Goal: Transaction & Acquisition: Purchase product/service

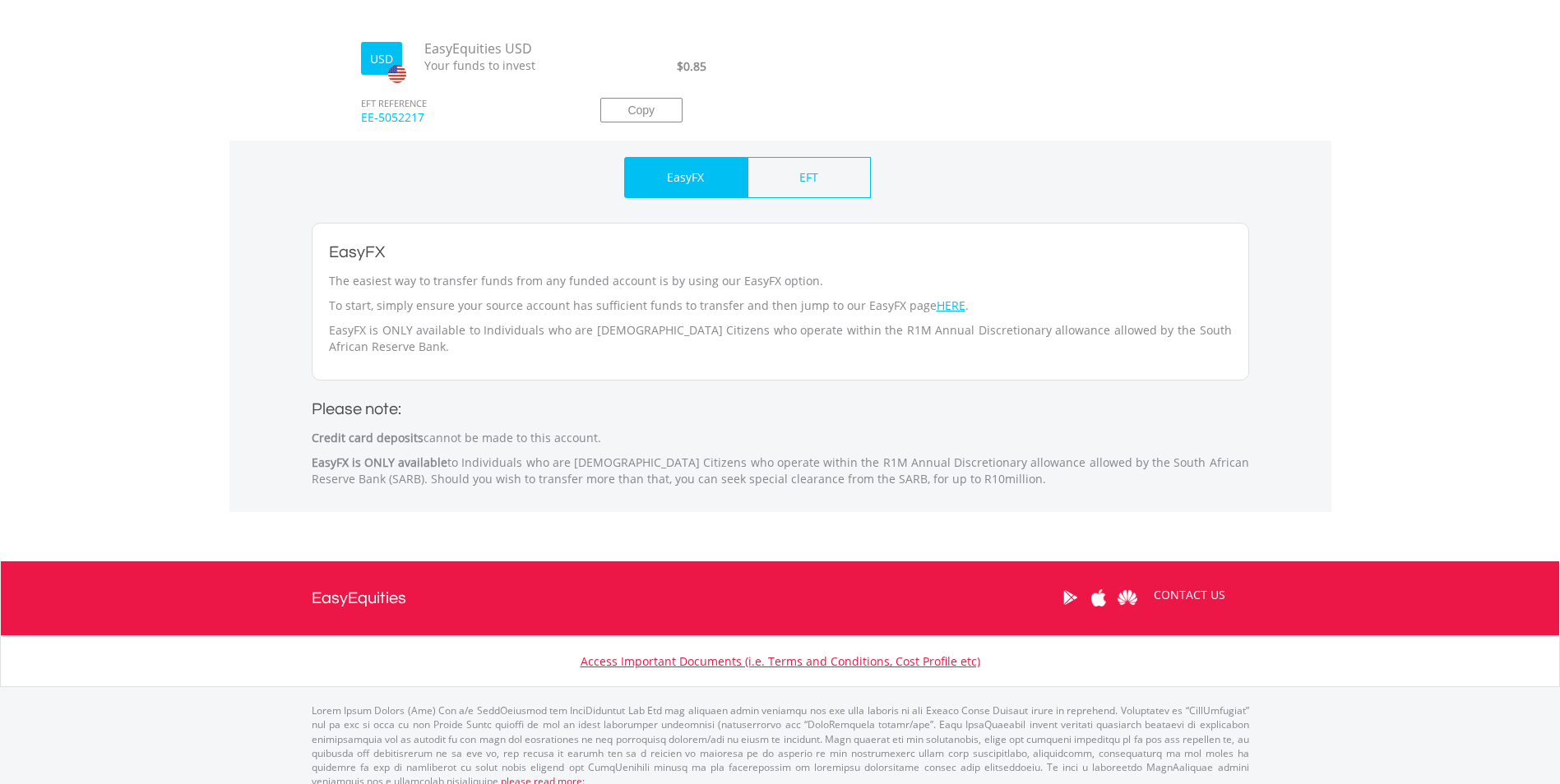
scroll to position [610, 0]
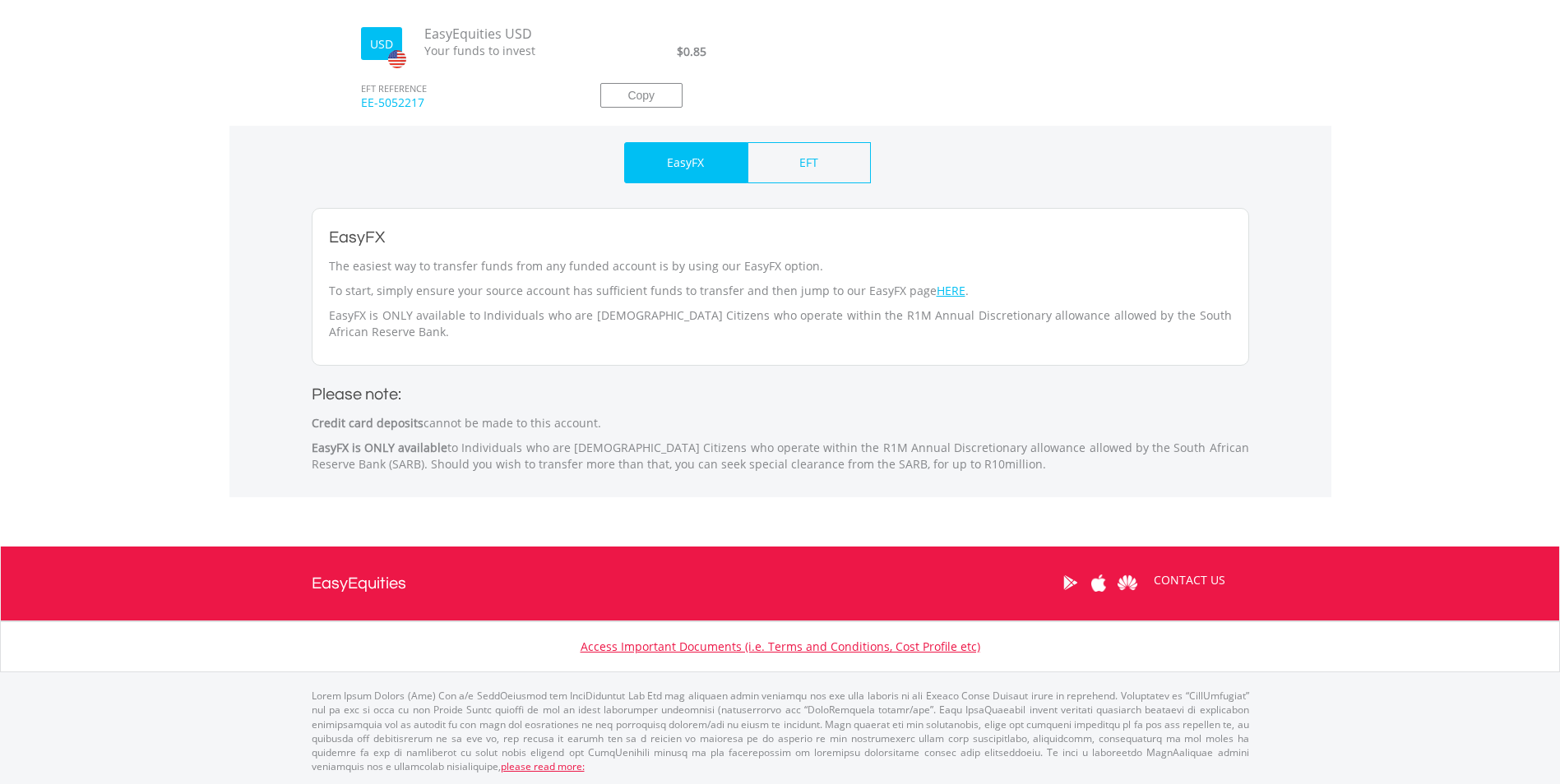
click at [949, 293] on p "To start, simply ensure your source account has sufficient funds to transfer an…" at bounding box center [780, 290] width 903 height 17
click at [939, 292] on link "HERE" at bounding box center [950, 290] width 29 height 16
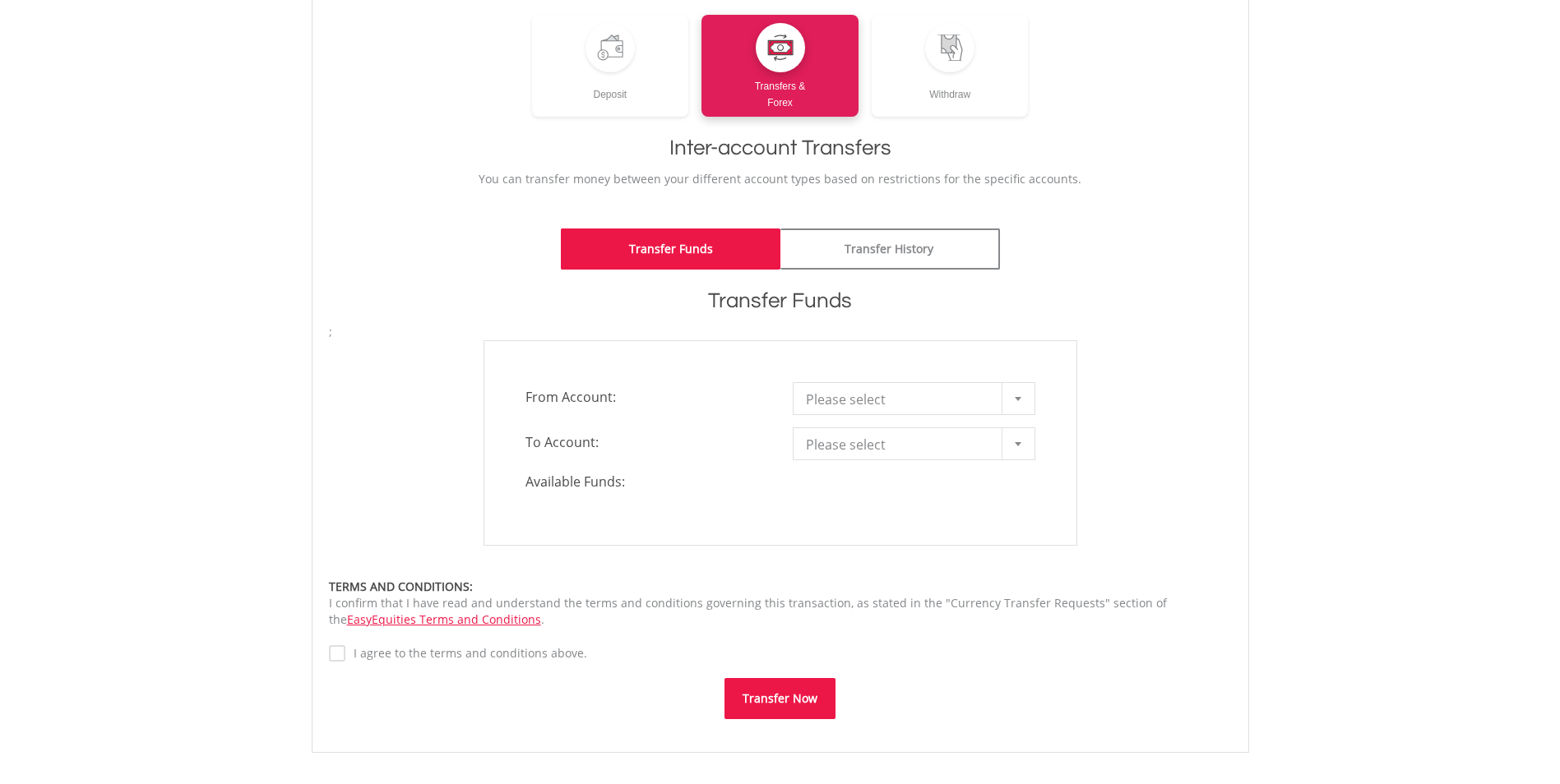
scroll to position [247, 0]
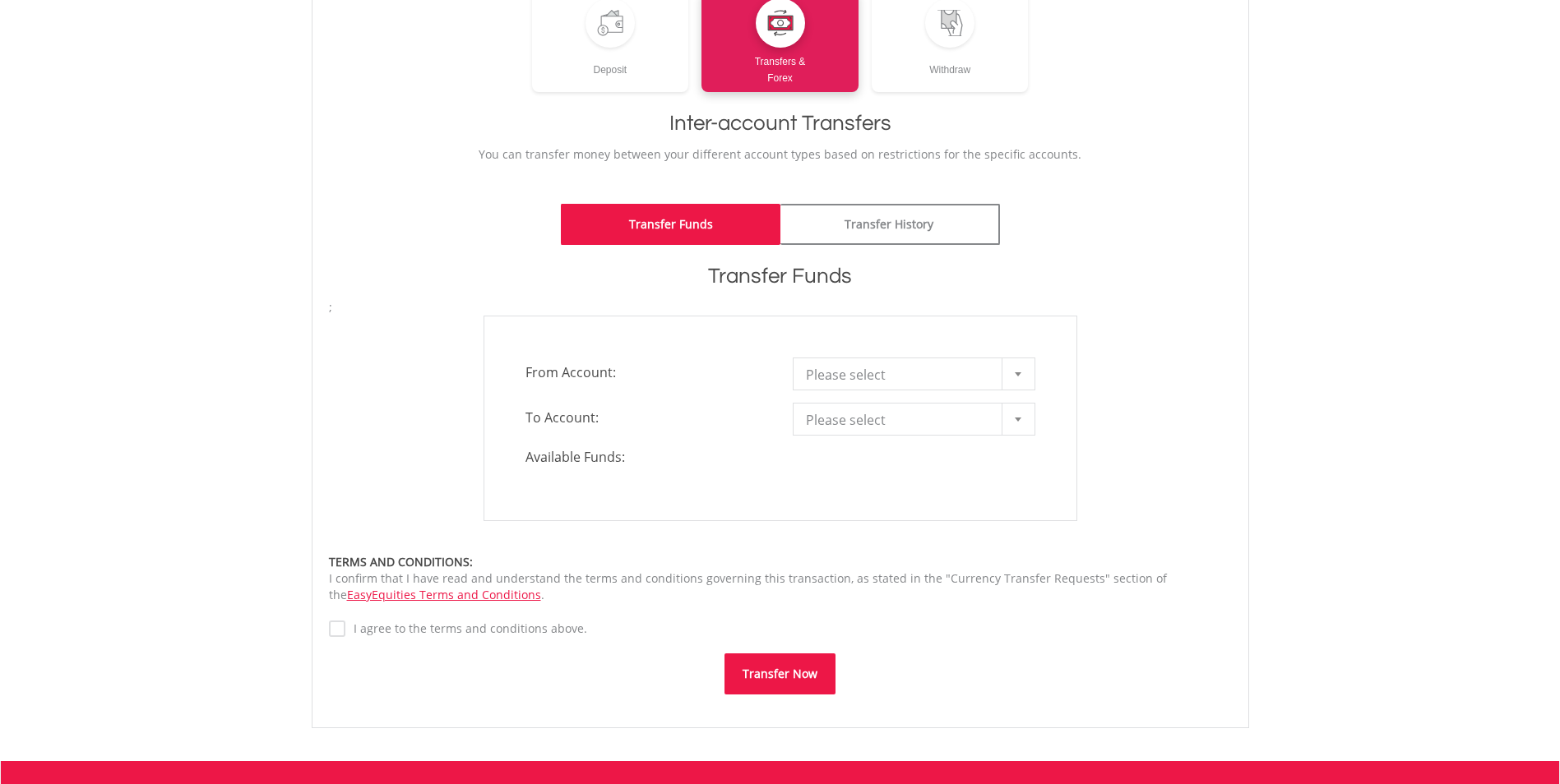
click at [972, 364] on span "Please select" at bounding box center [902, 375] width 192 height 33
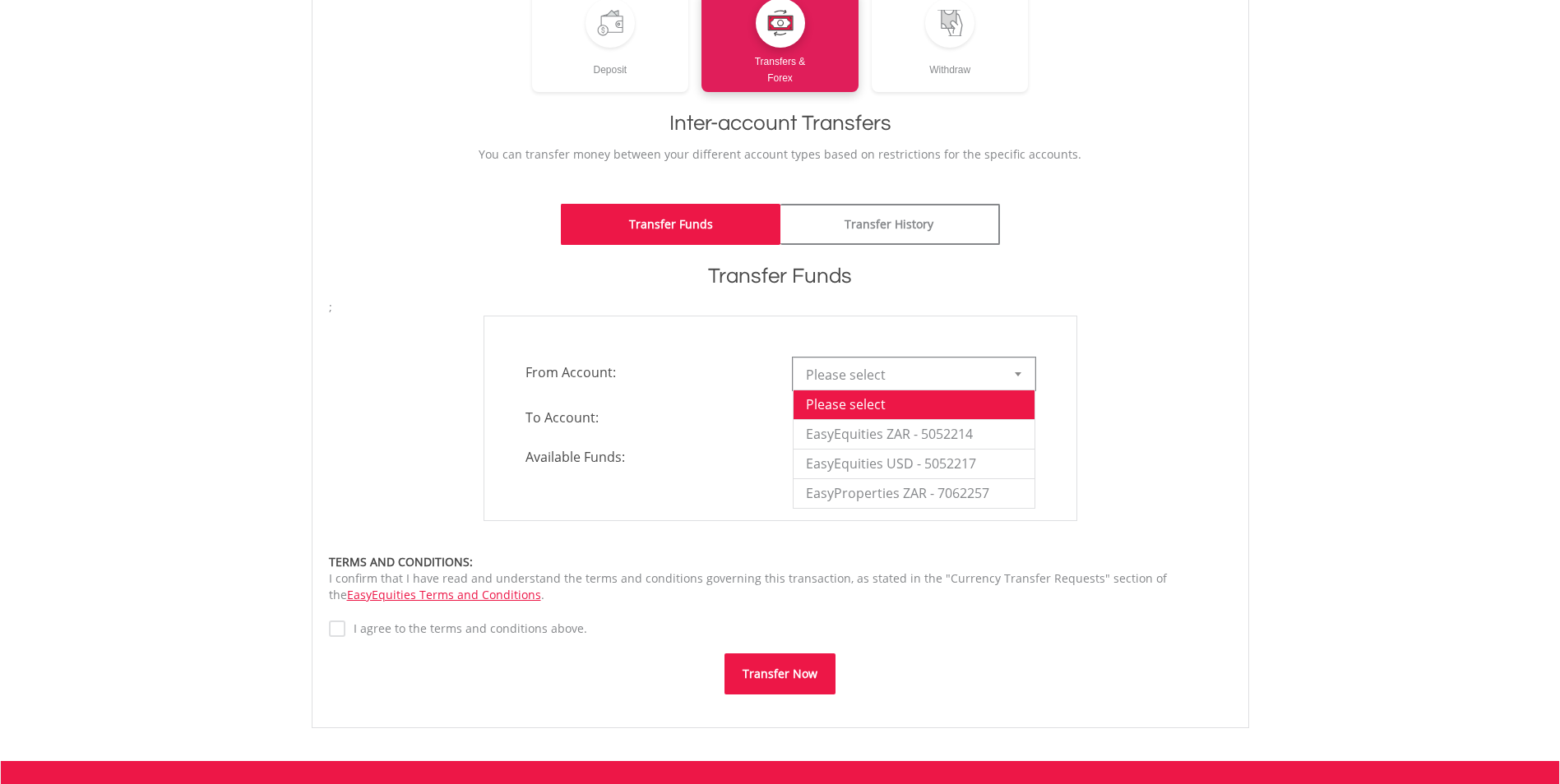
click at [676, 429] on span "To Account:" at bounding box center [647, 418] width 267 height 30
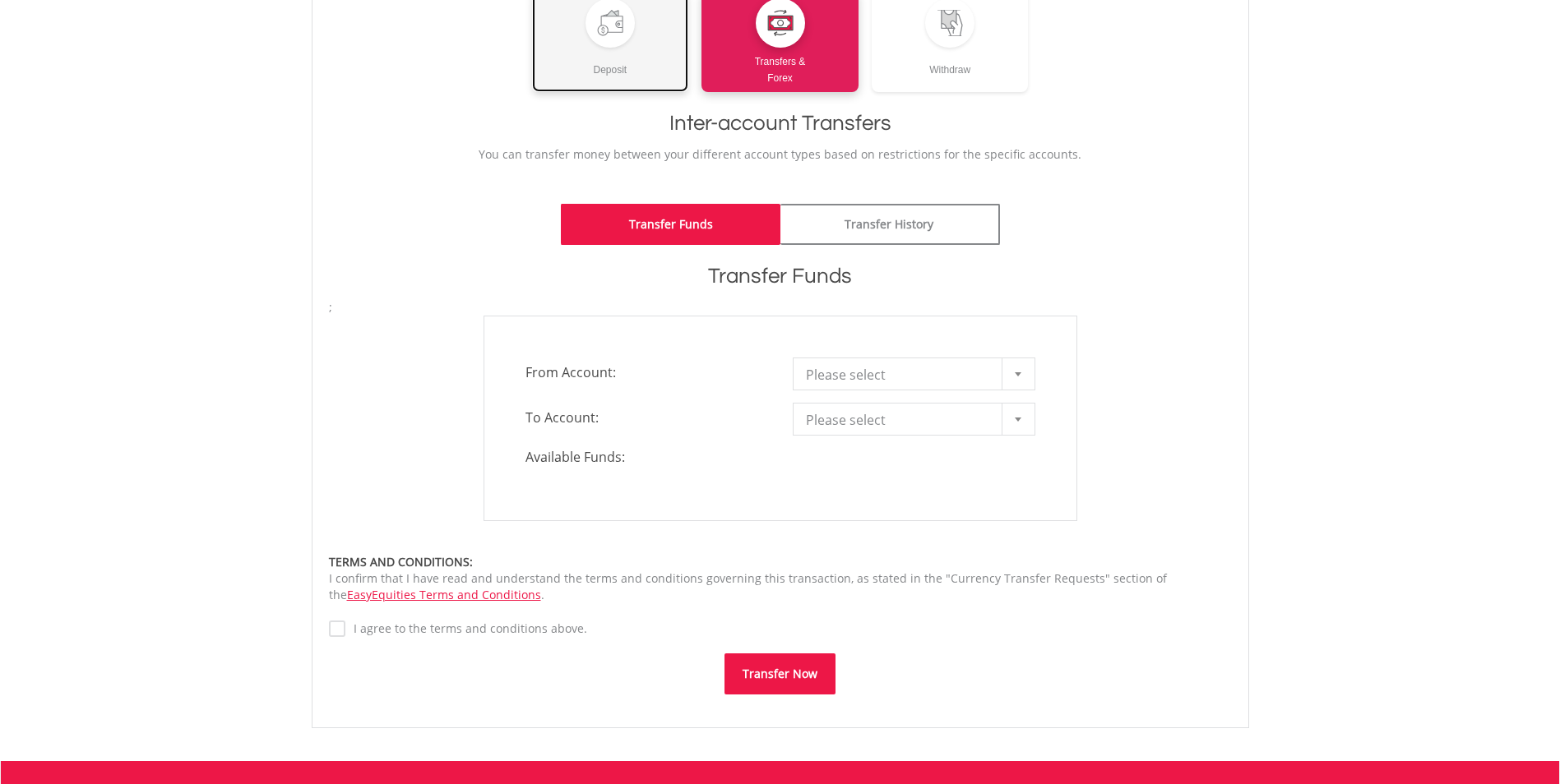
click at [611, 22] on div at bounding box center [610, 23] width 26 height 26
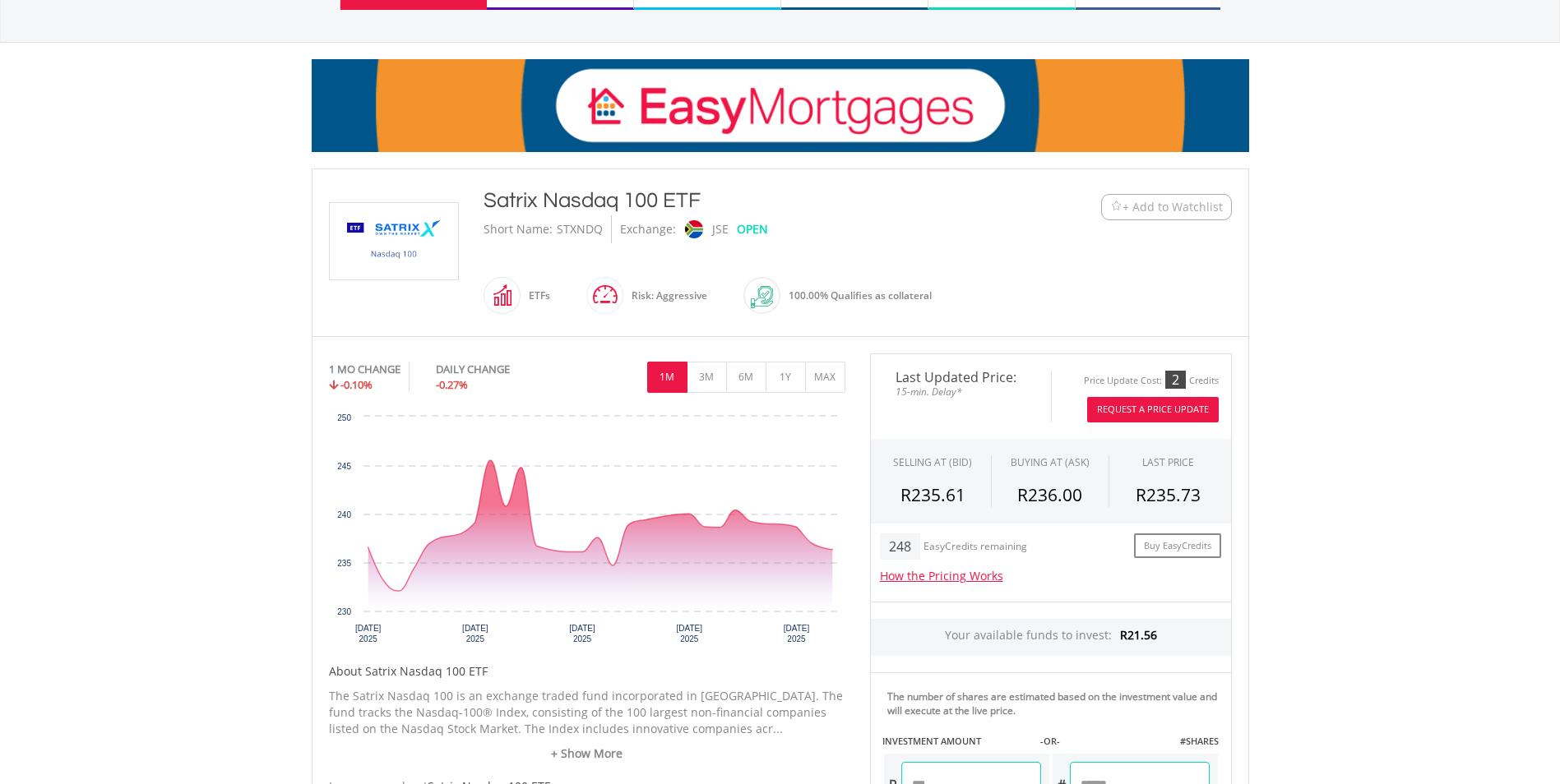
scroll to position [329, 0]
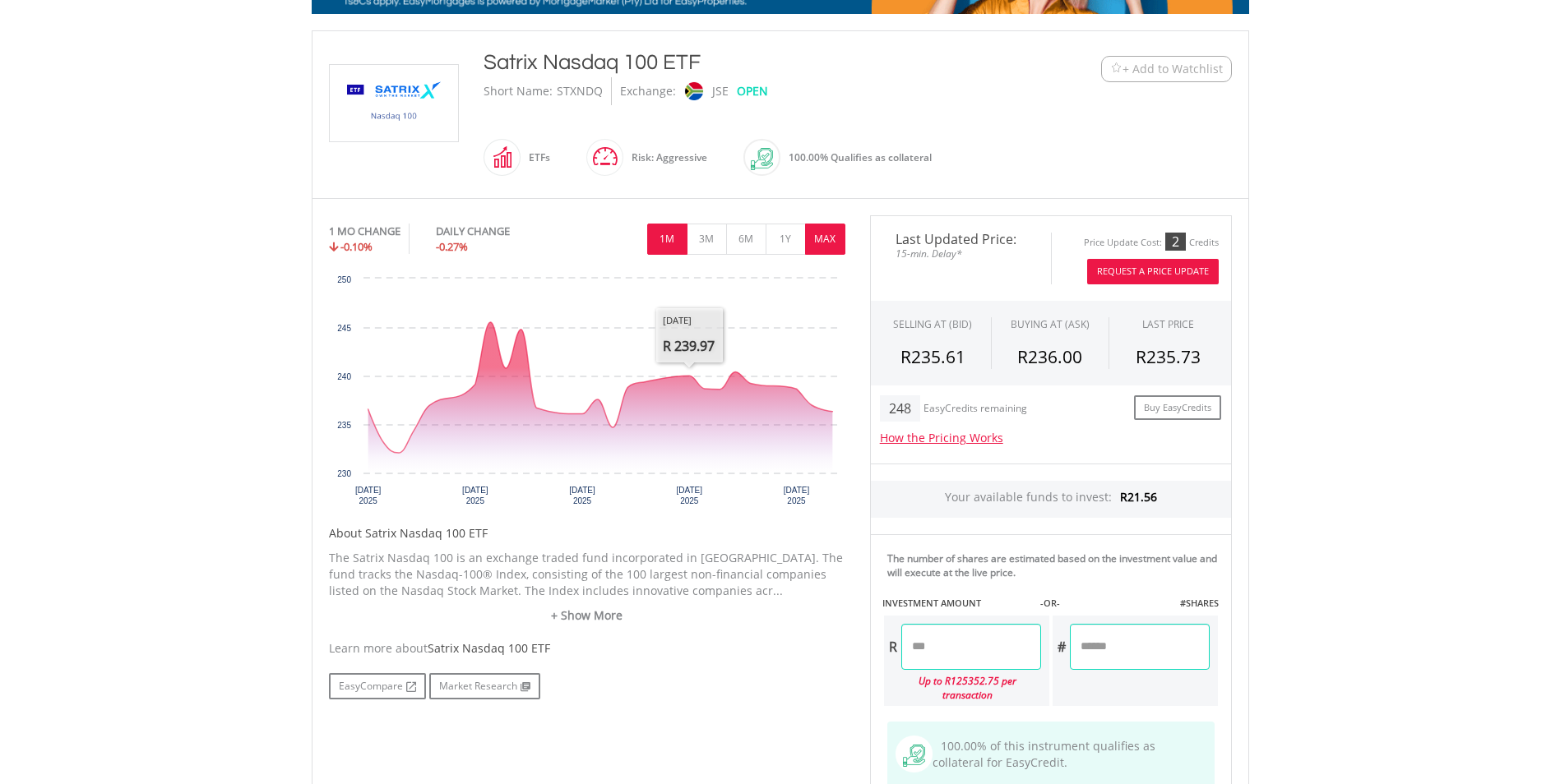
click at [825, 242] on button "MAX" at bounding box center [825, 239] width 40 height 31
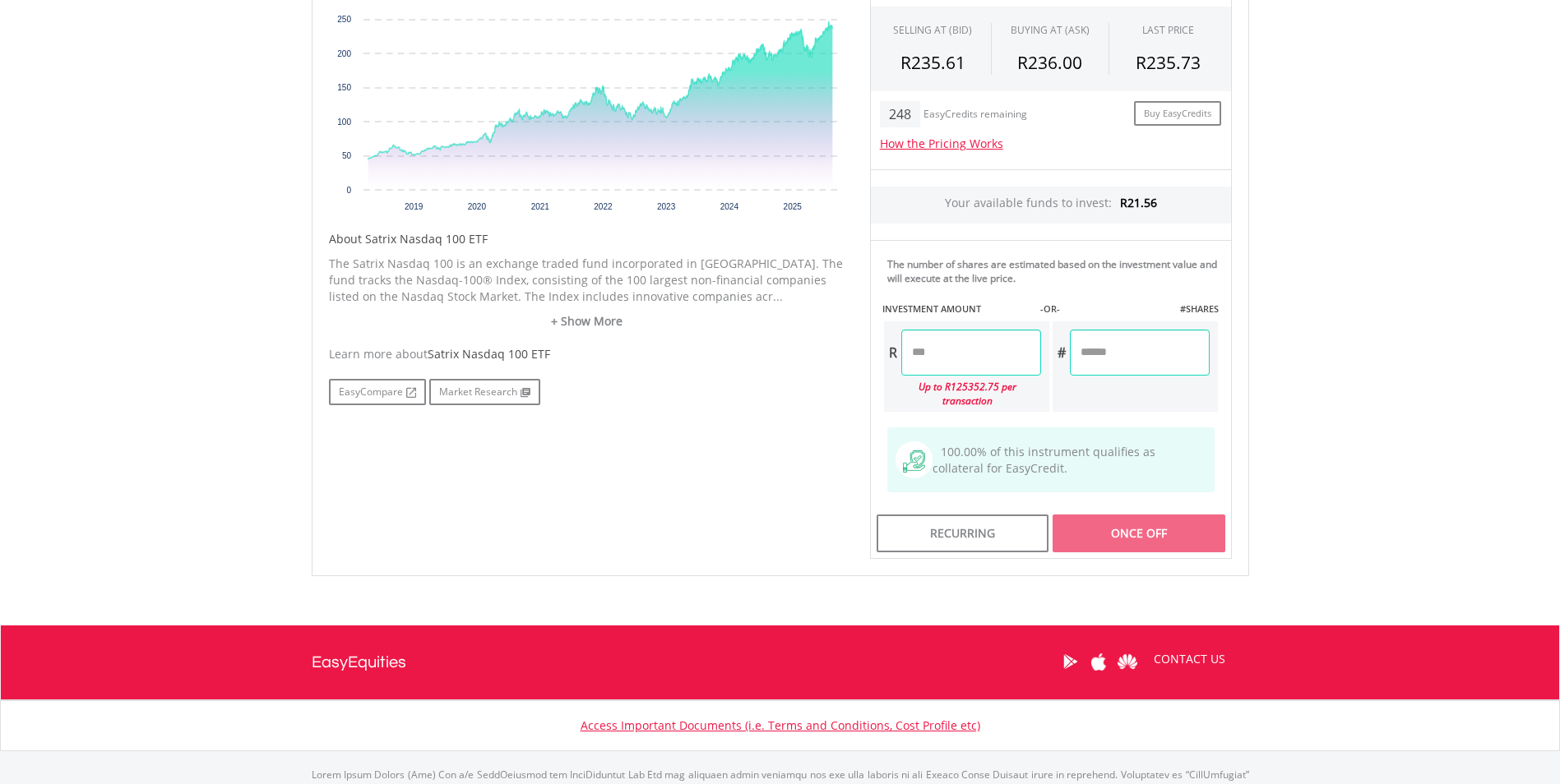
scroll to position [658, 0]
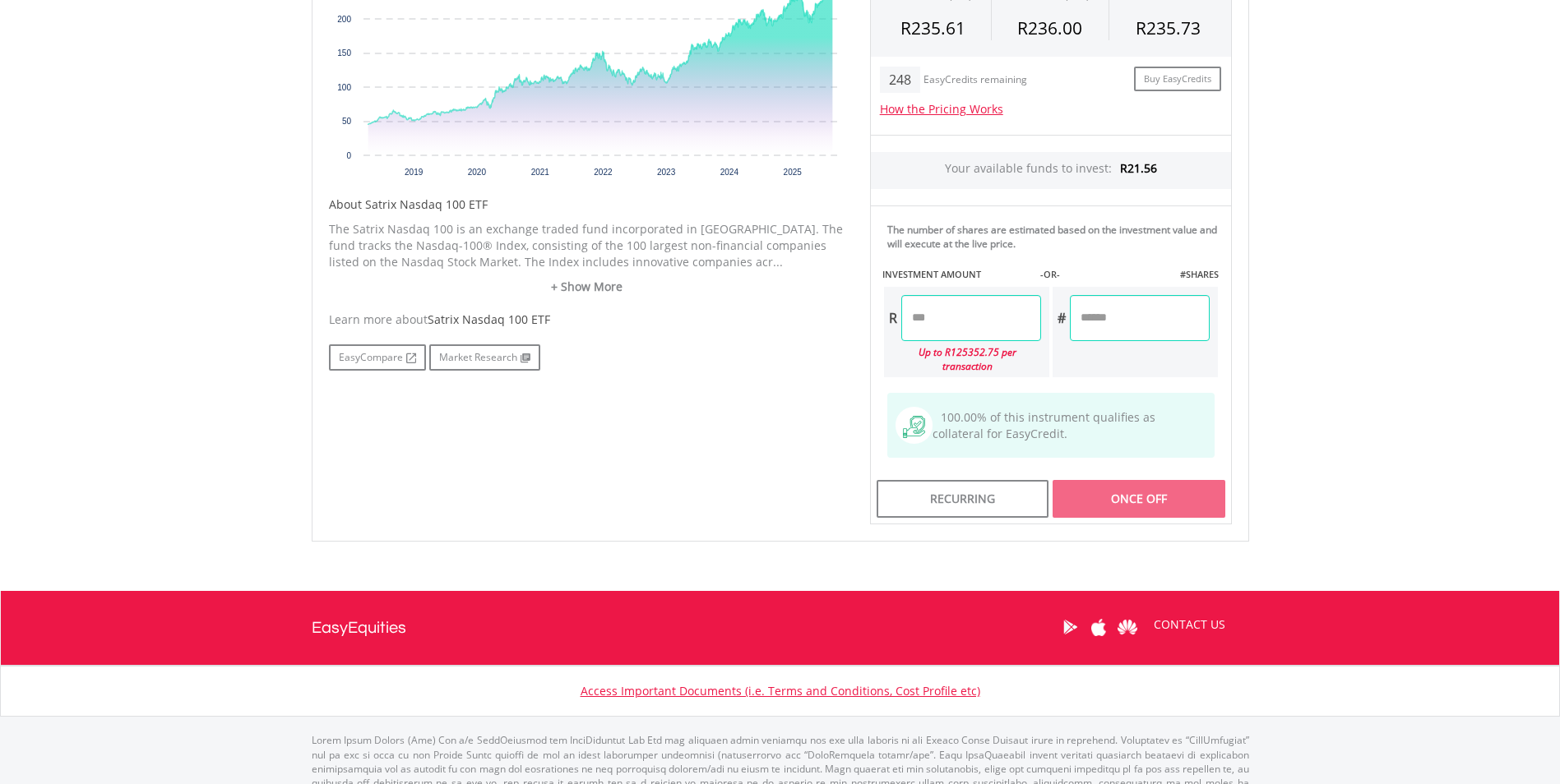
click at [954, 304] on input "number" at bounding box center [971, 317] width 140 height 46
type input "*"
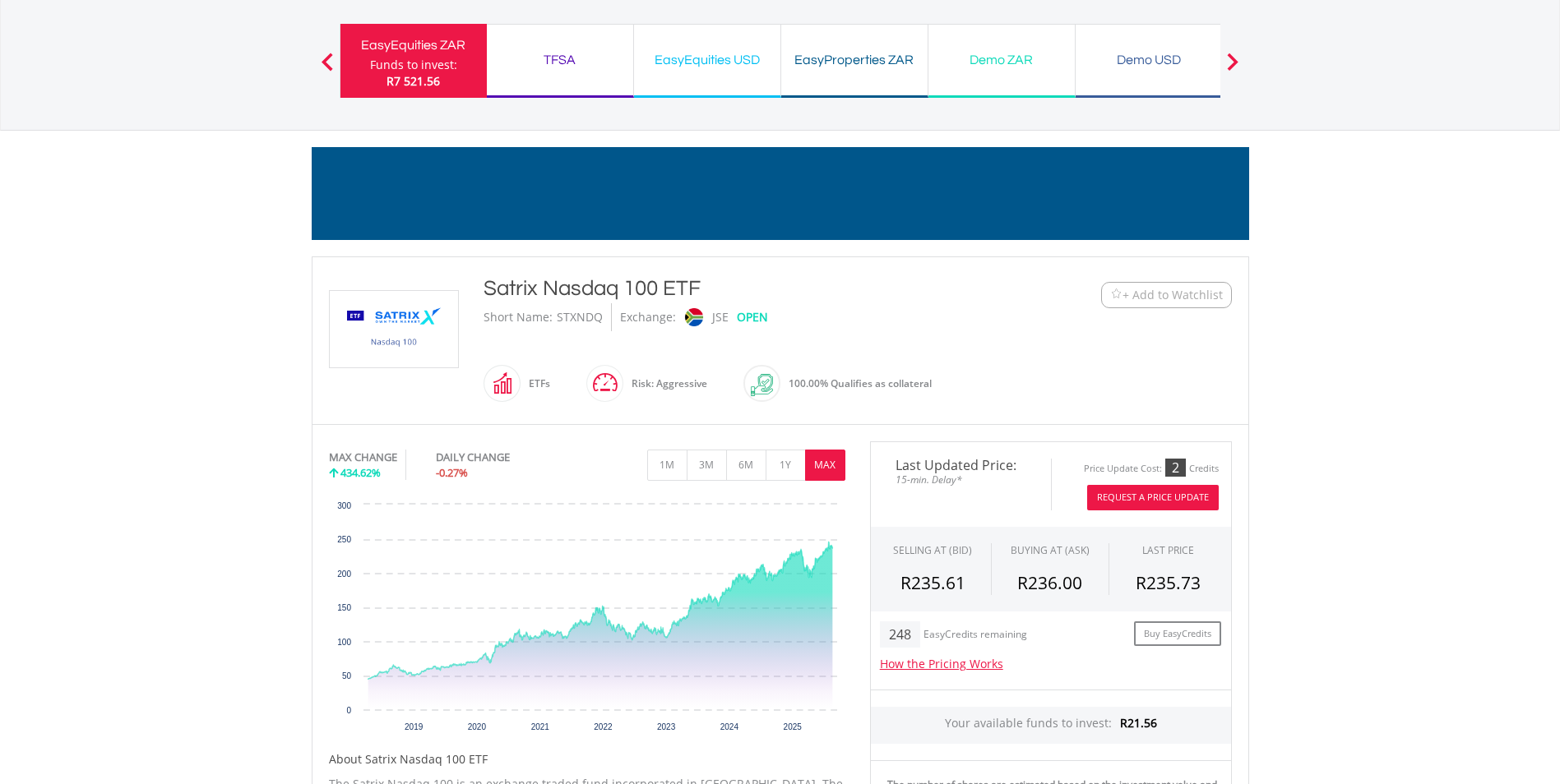
scroll to position [0, 0]
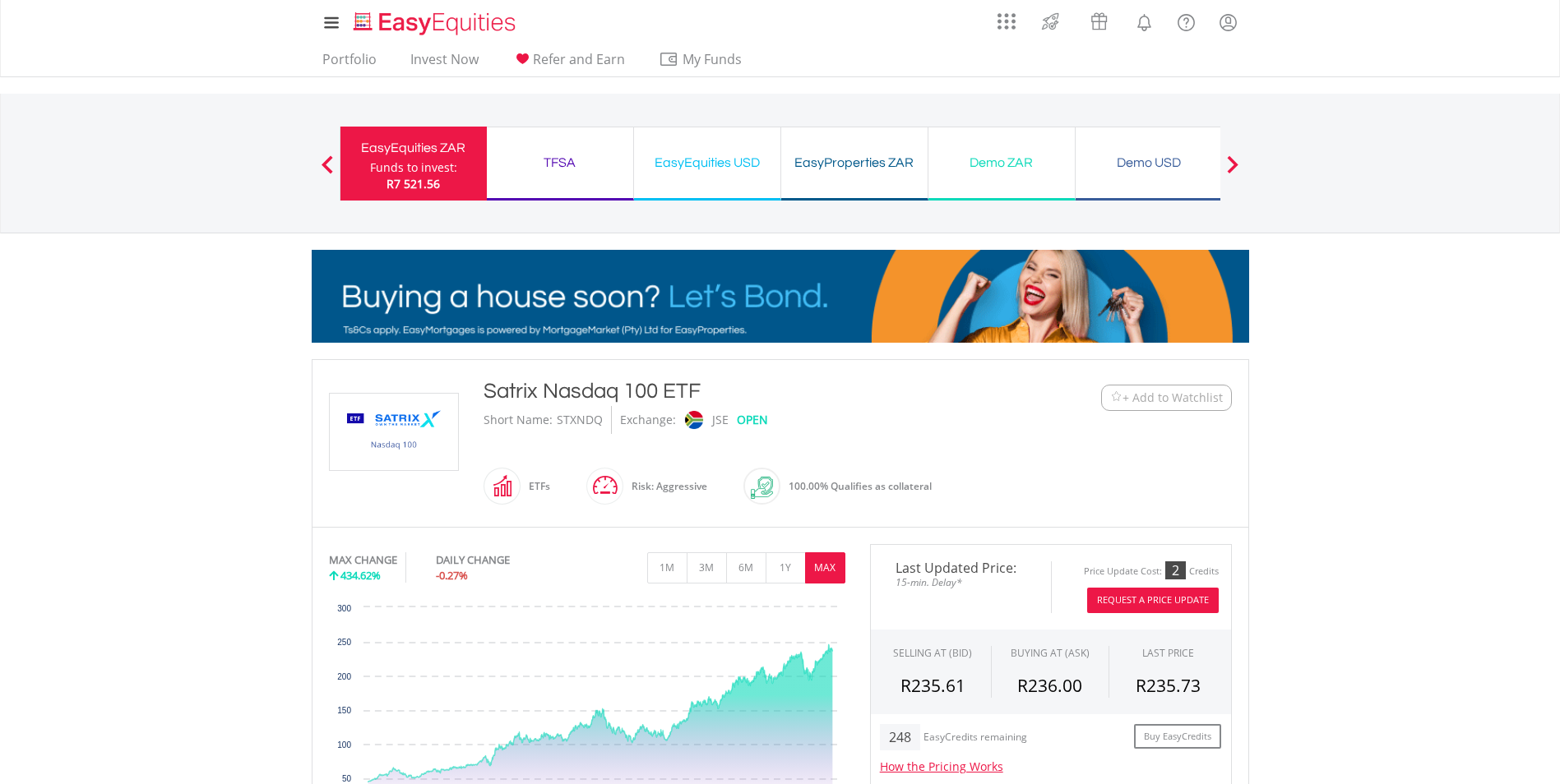
click at [382, 59] on ul "Portfolio Invest Now Refer and Earn My Funds Fund your accounts Withdraw Money …" at bounding box center [537, 61] width 451 height 31
click at [369, 59] on link "Portfolio" at bounding box center [349, 63] width 67 height 25
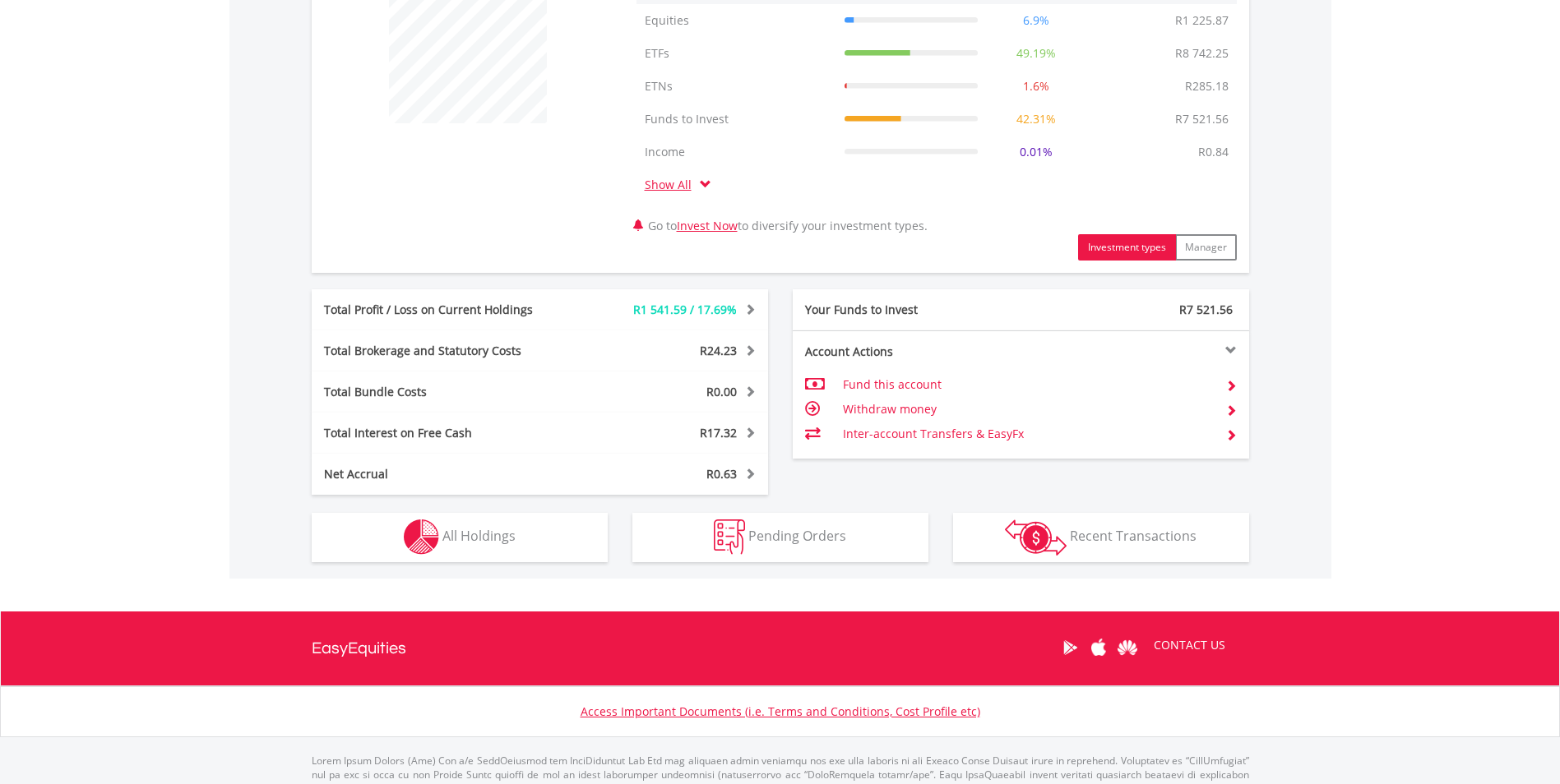
scroll to position [712, 0]
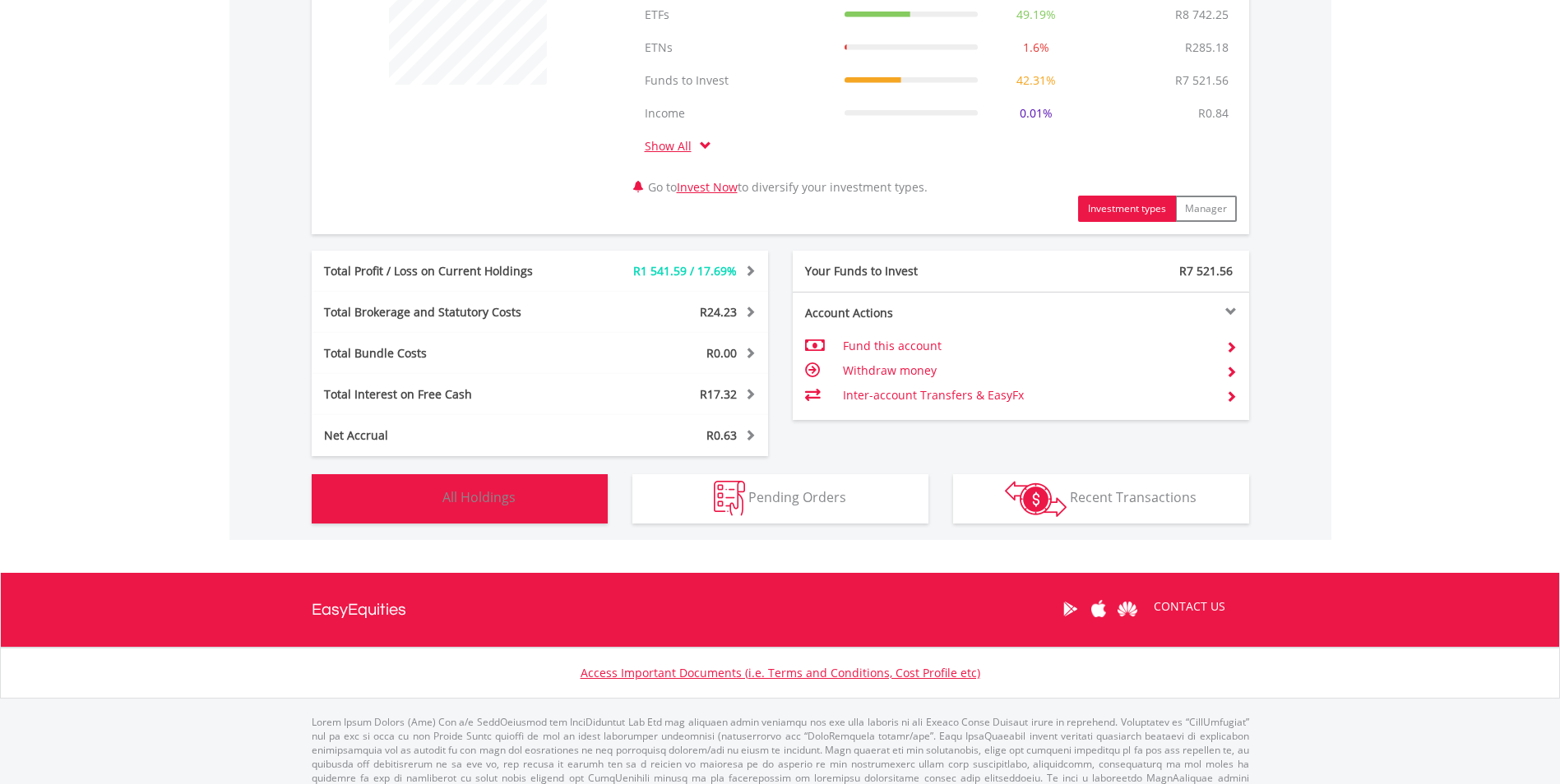
click at [503, 499] on span "All Holdings" at bounding box center [479, 497] width 73 height 18
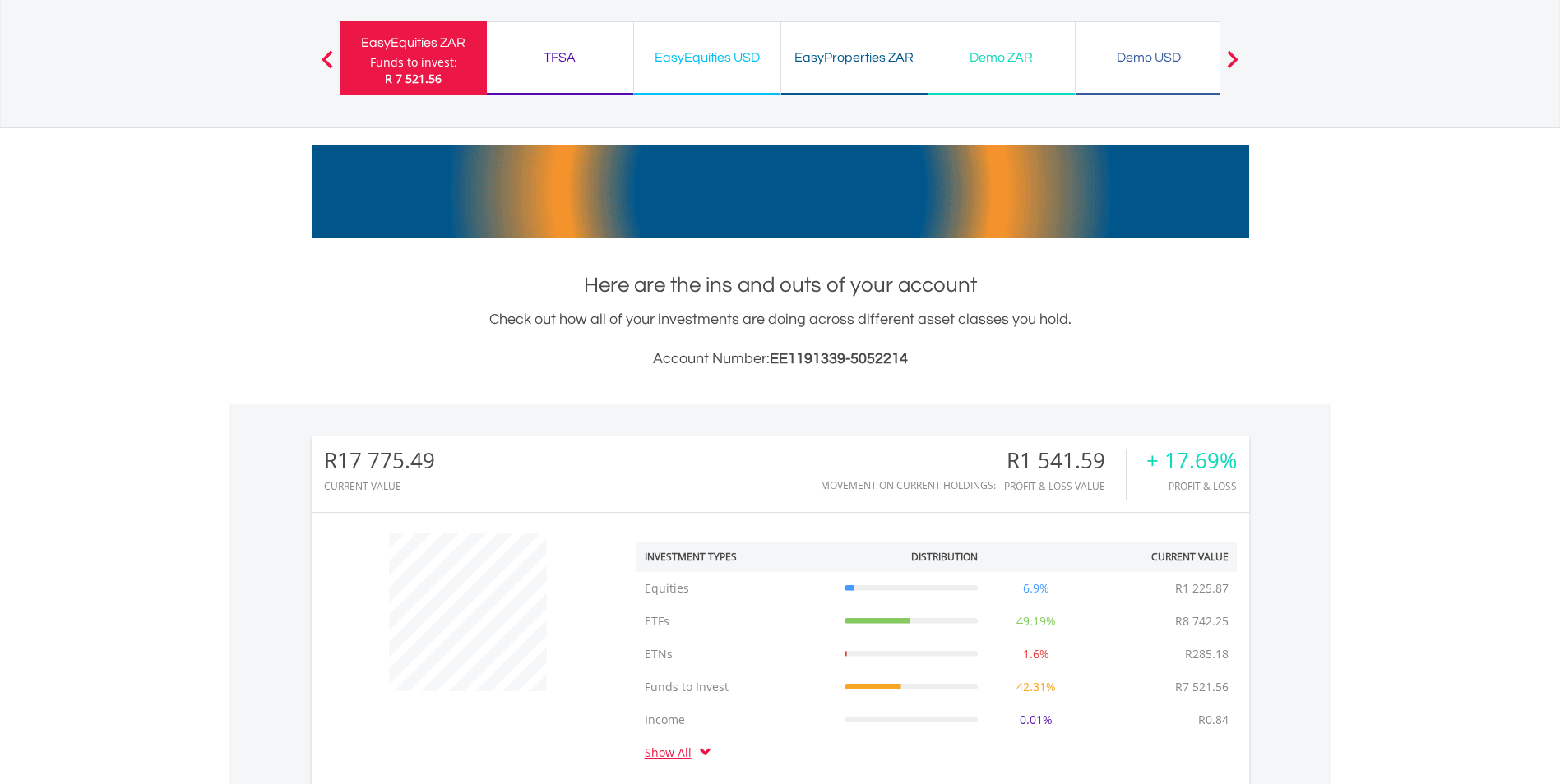
scroll to position [0, 0]
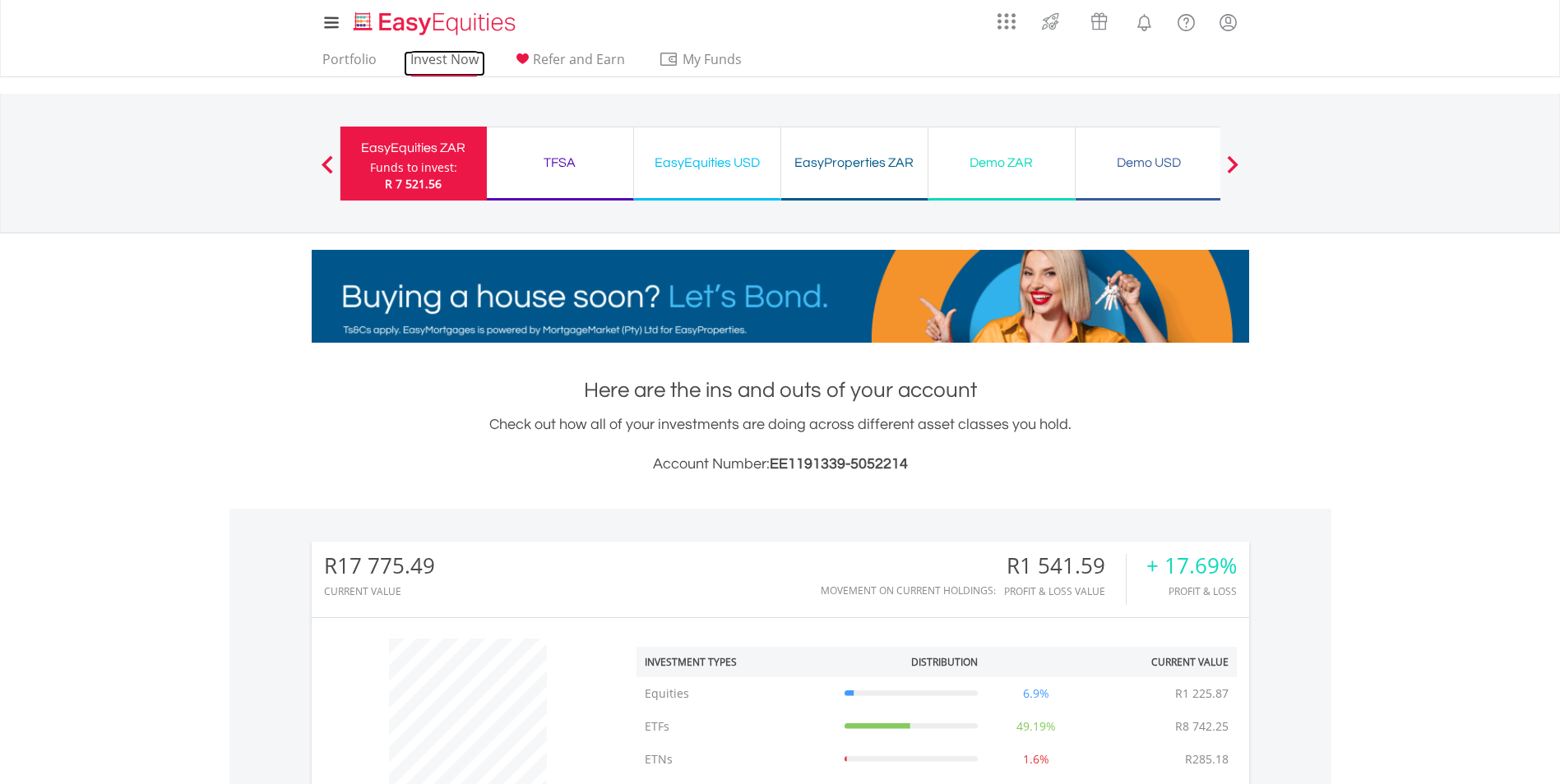
click at [438, 66] on link "Invest Now" at bounding box center [444, 63] width 81 height 25
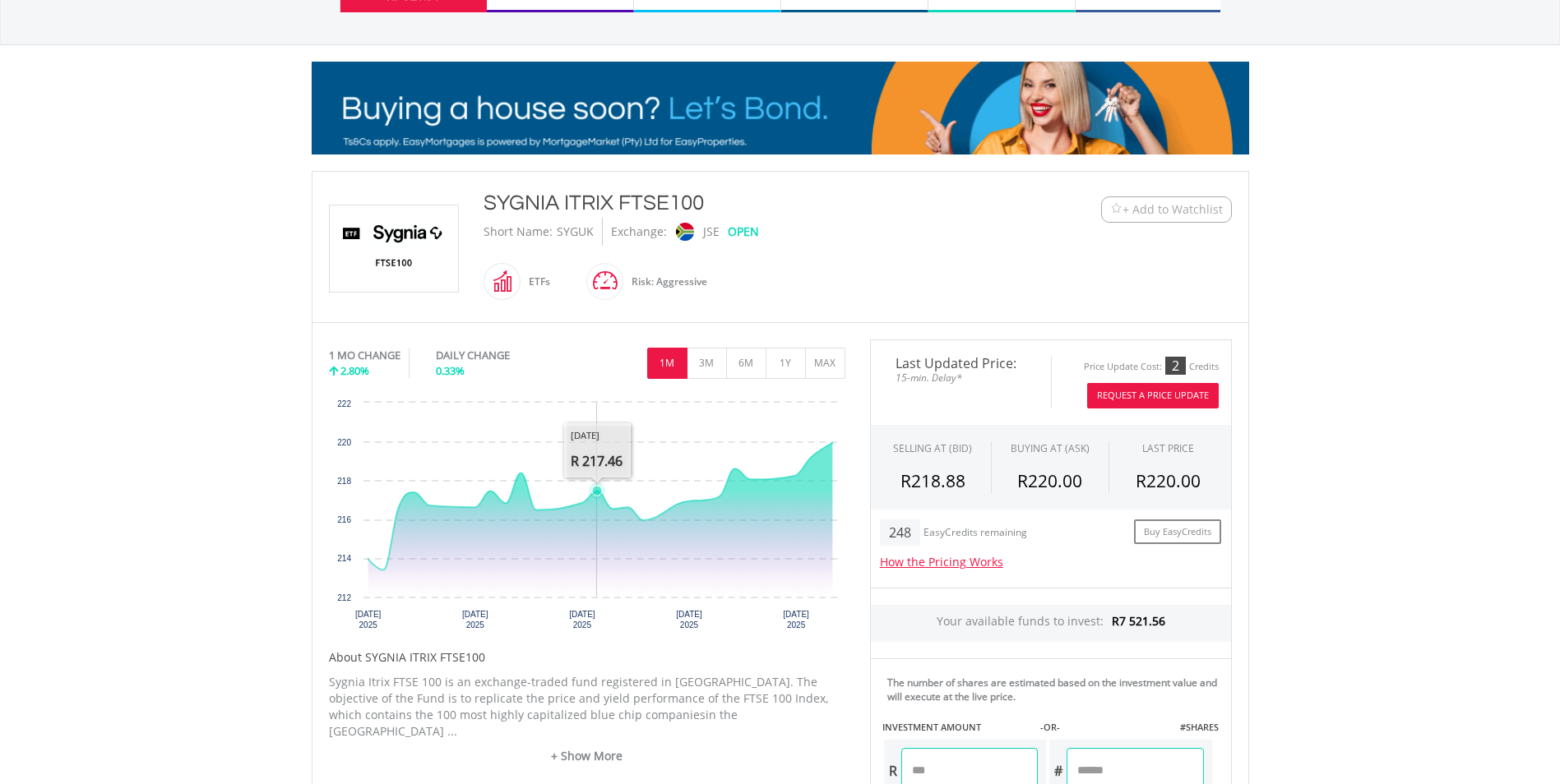
scroll to position [164, 0]
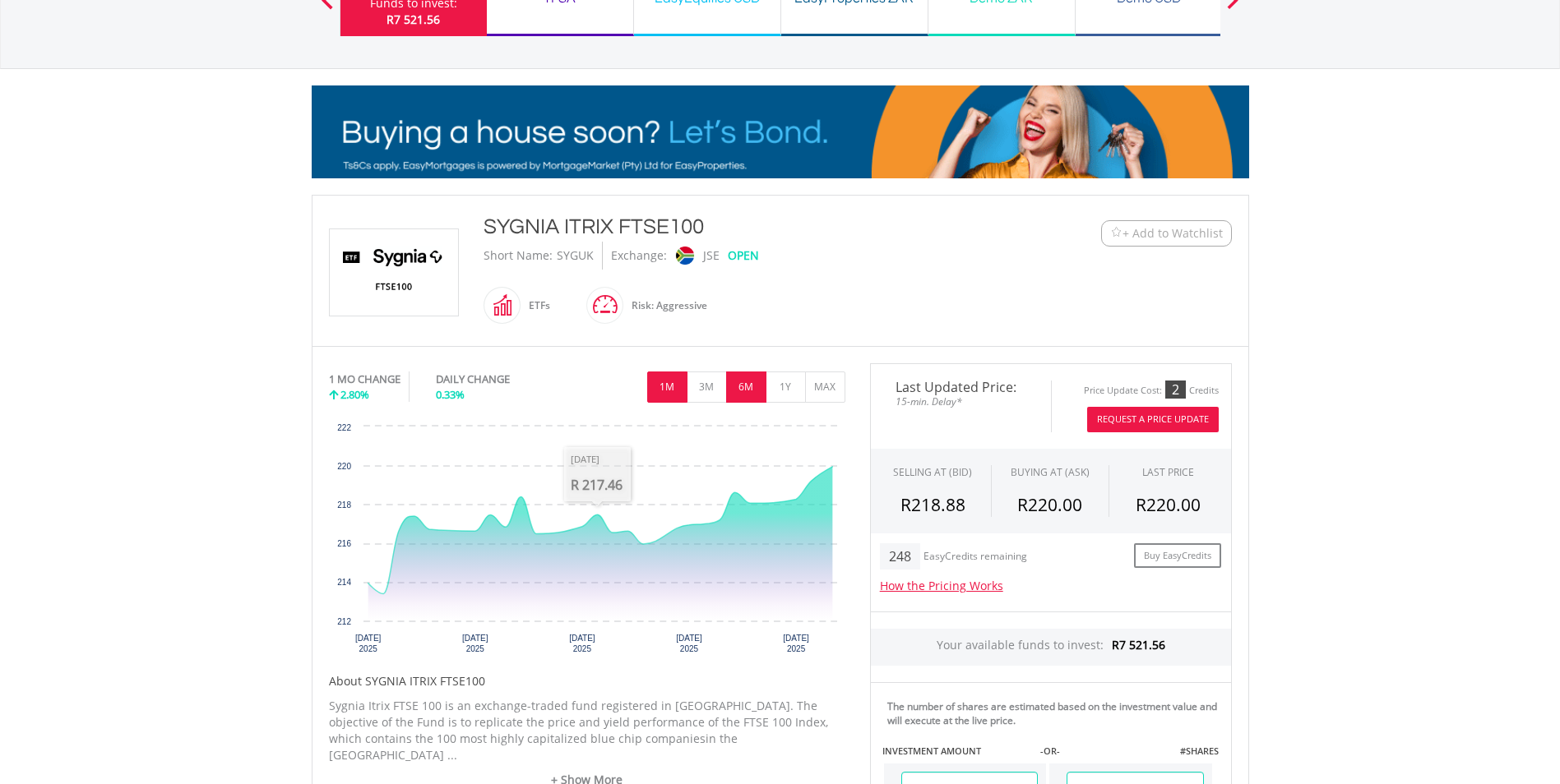
click at [740, 386] on button "6M" at bounding box center [746, 387] width 40 height 31
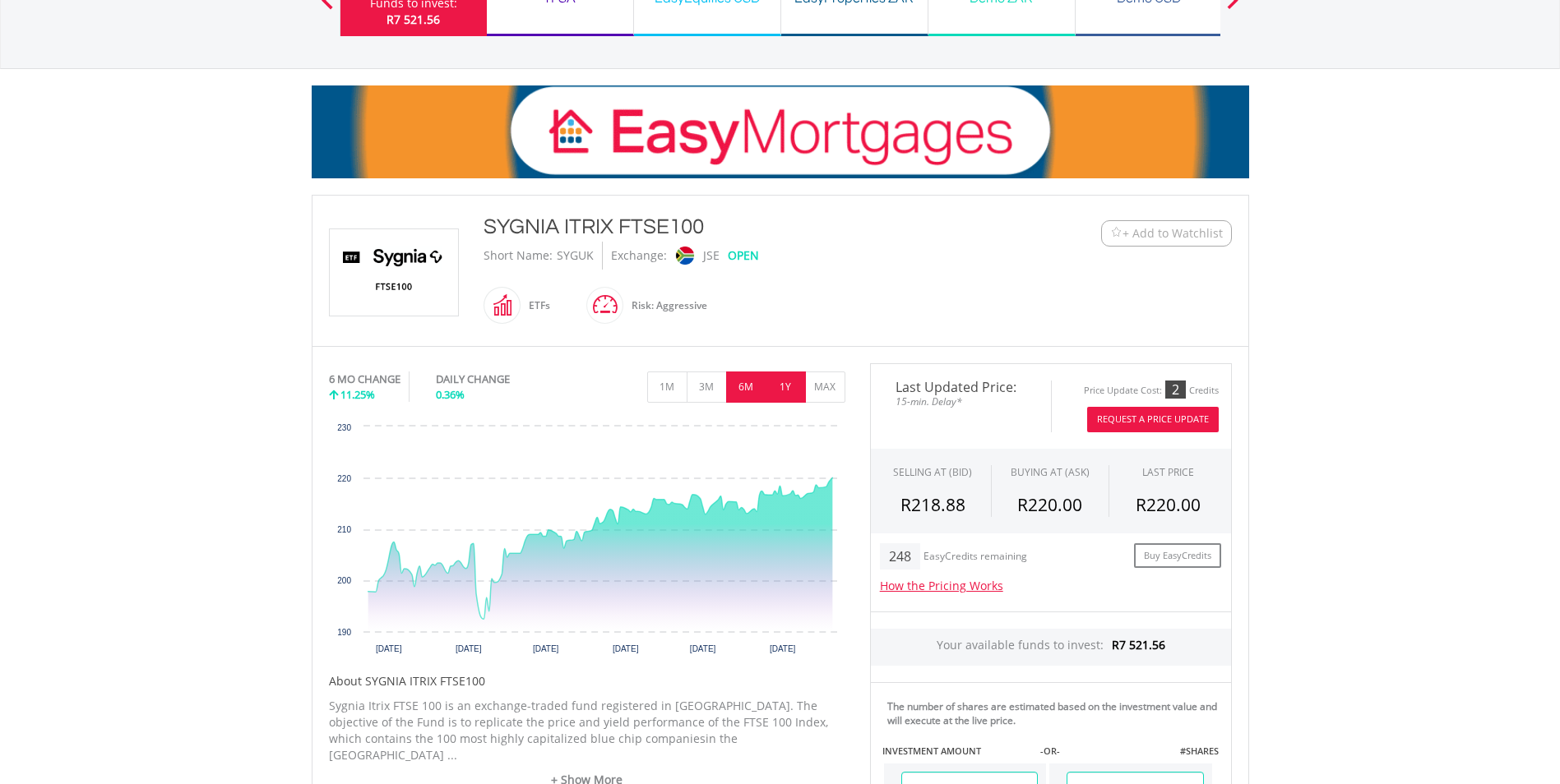
click at [777, 382] on button "1Y" at bounding box center [785, 387] width 40 height 31
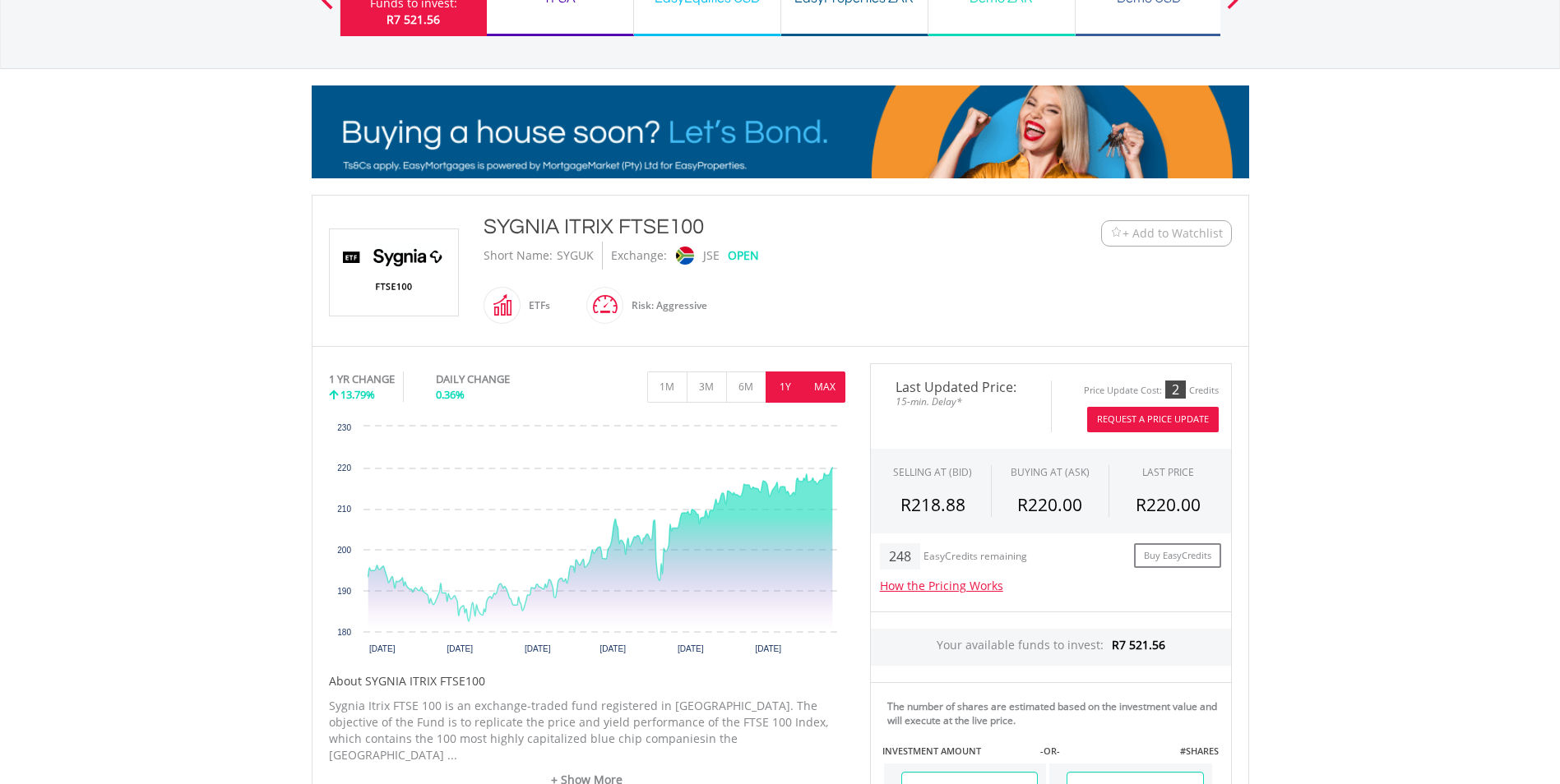
click at [818, 385] on button "MAX" at bounding box center [825, 387] width 40 height 31
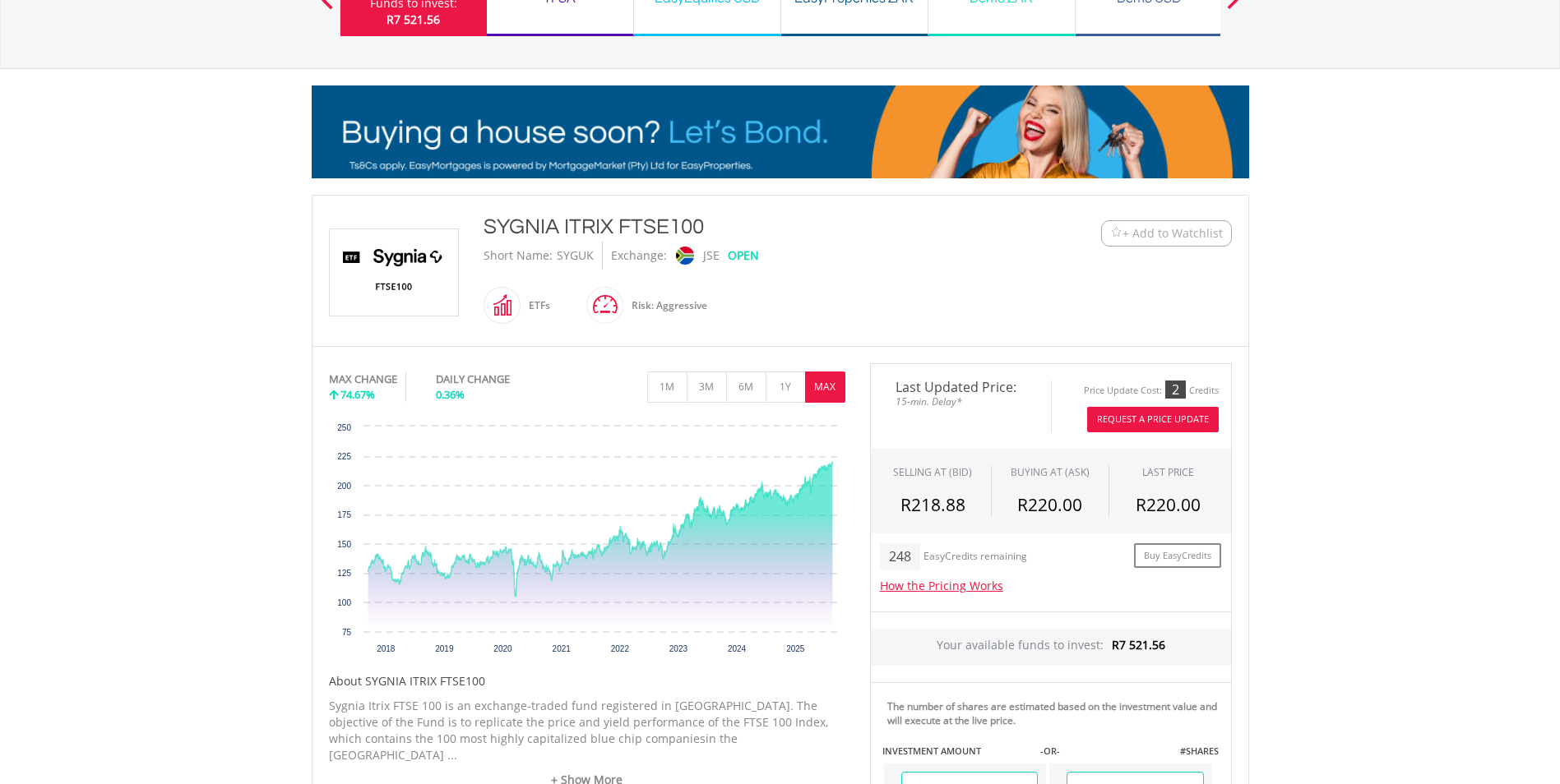
scroll to position [0, 0]
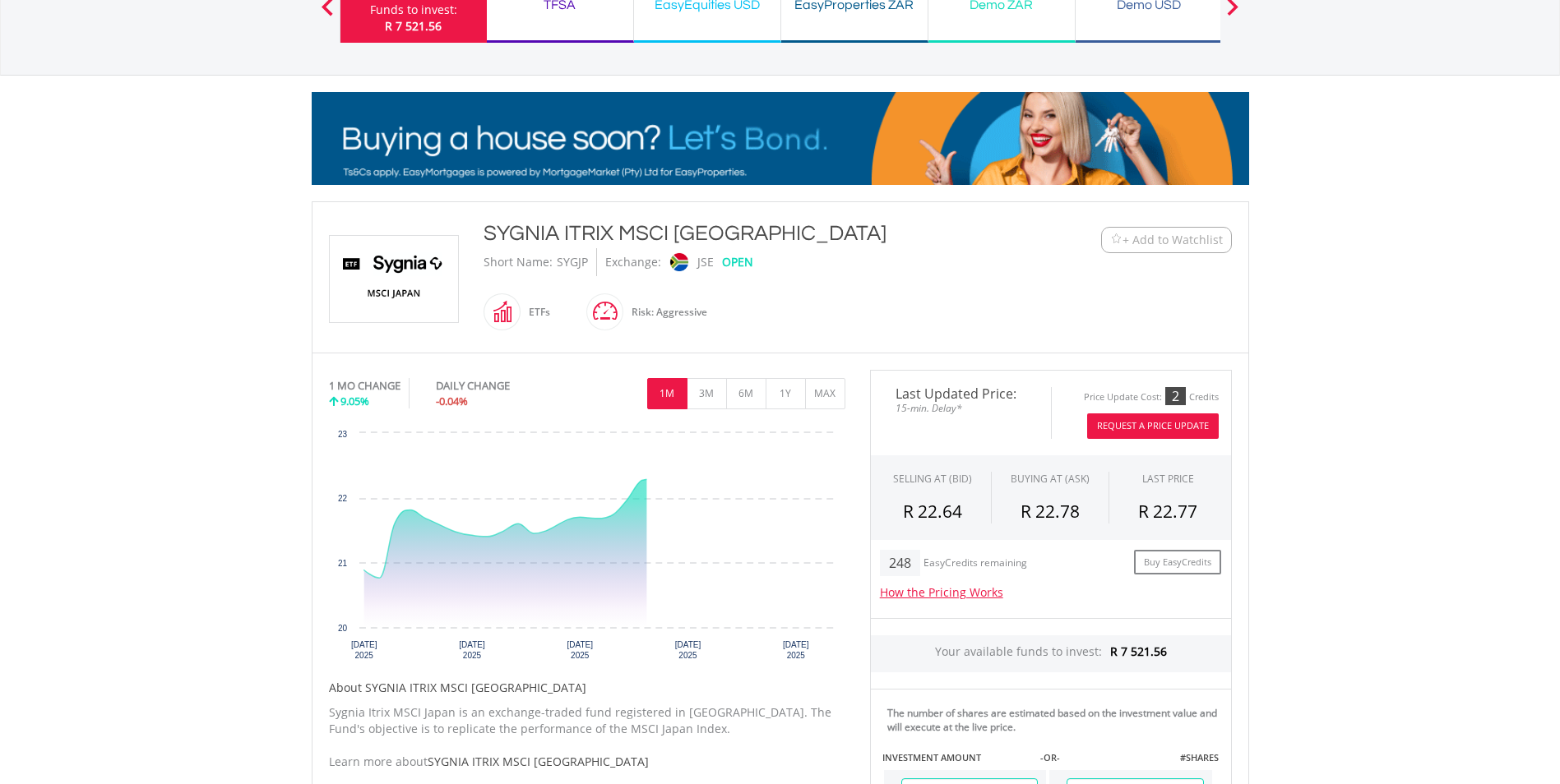
scroll to position [329, 0]
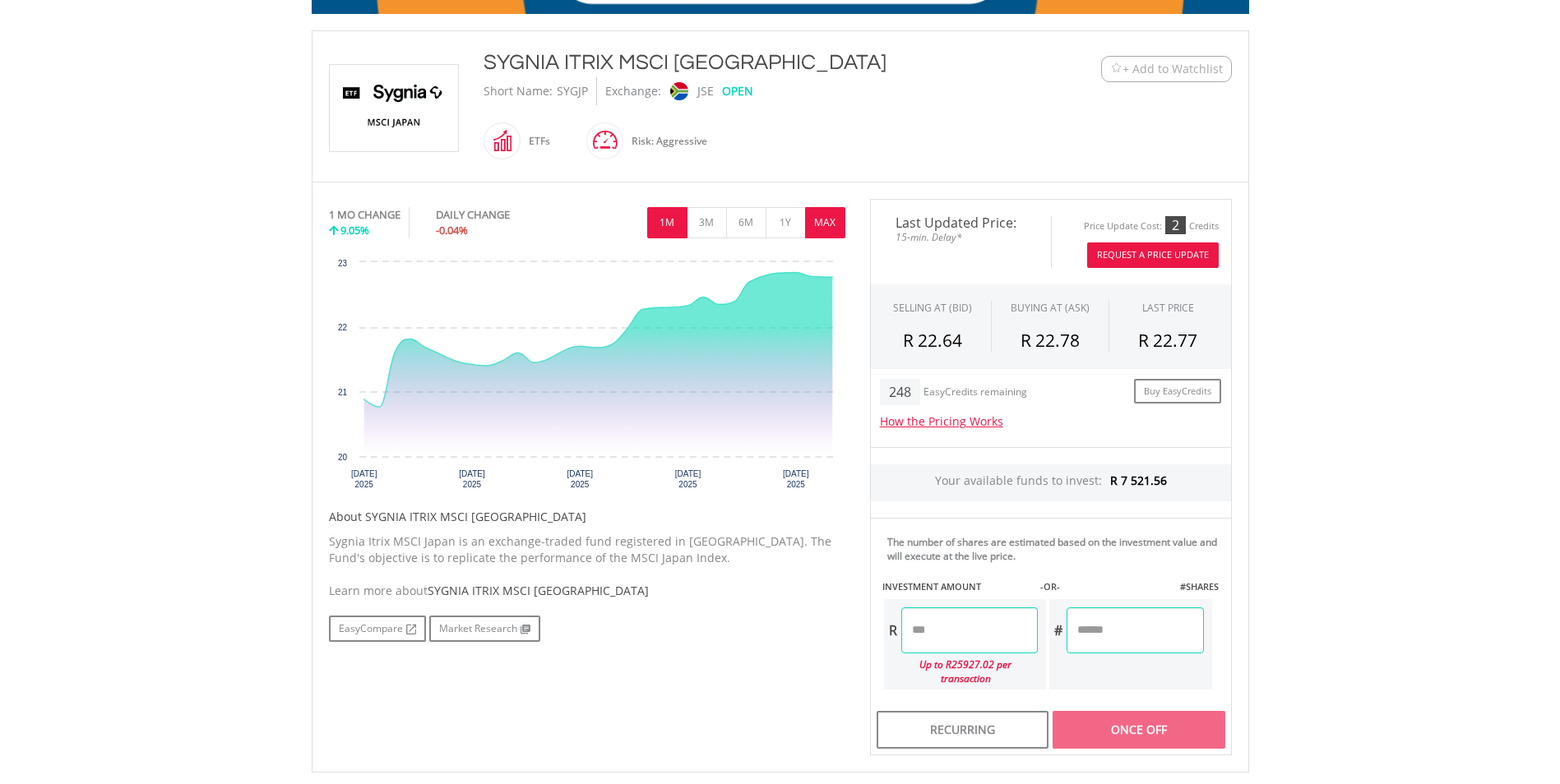
click at [834, 228] on button "MAX" at bounding box center [825, 222] width 40 height 31
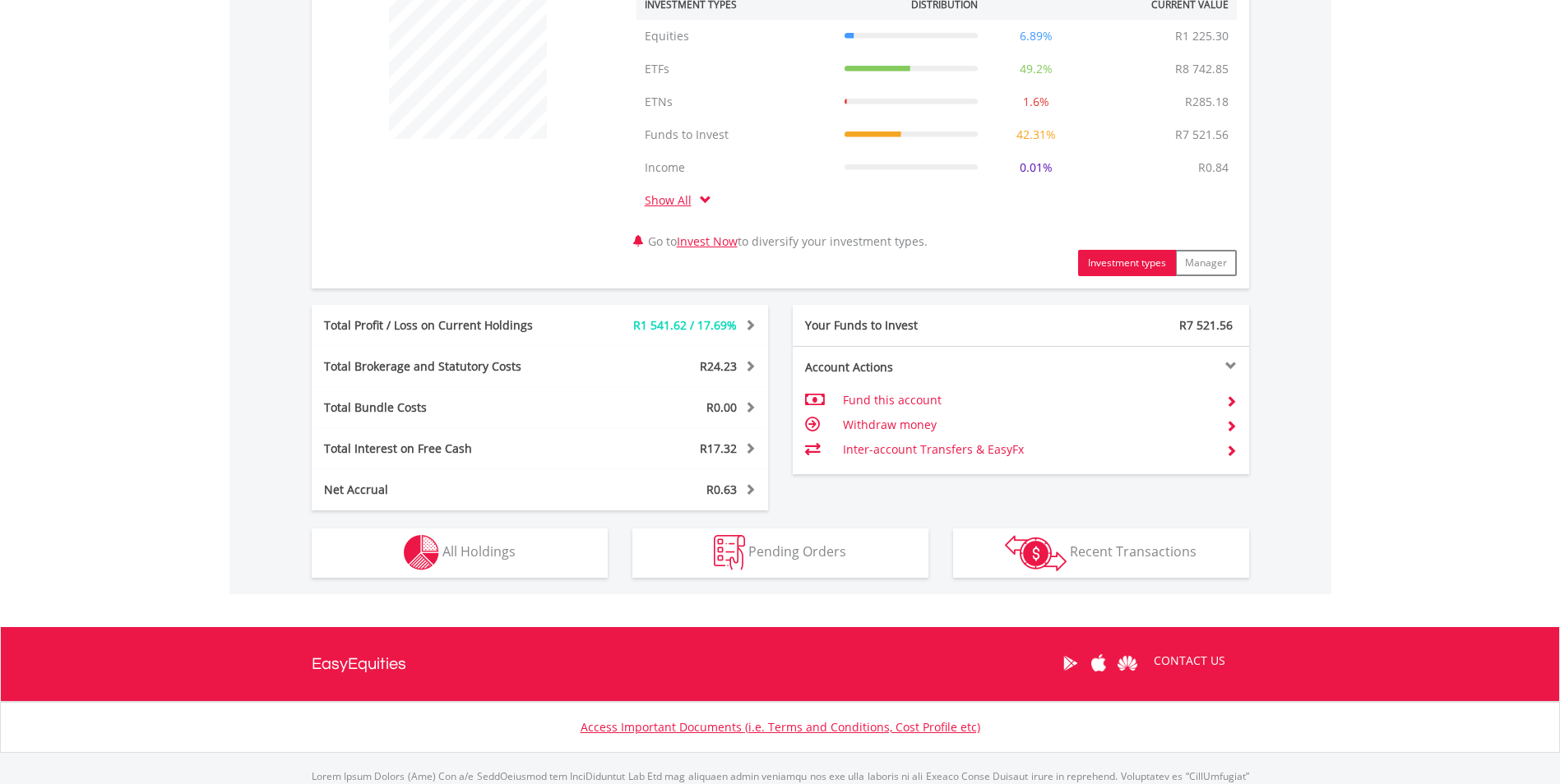
scroll to position [738, 0]
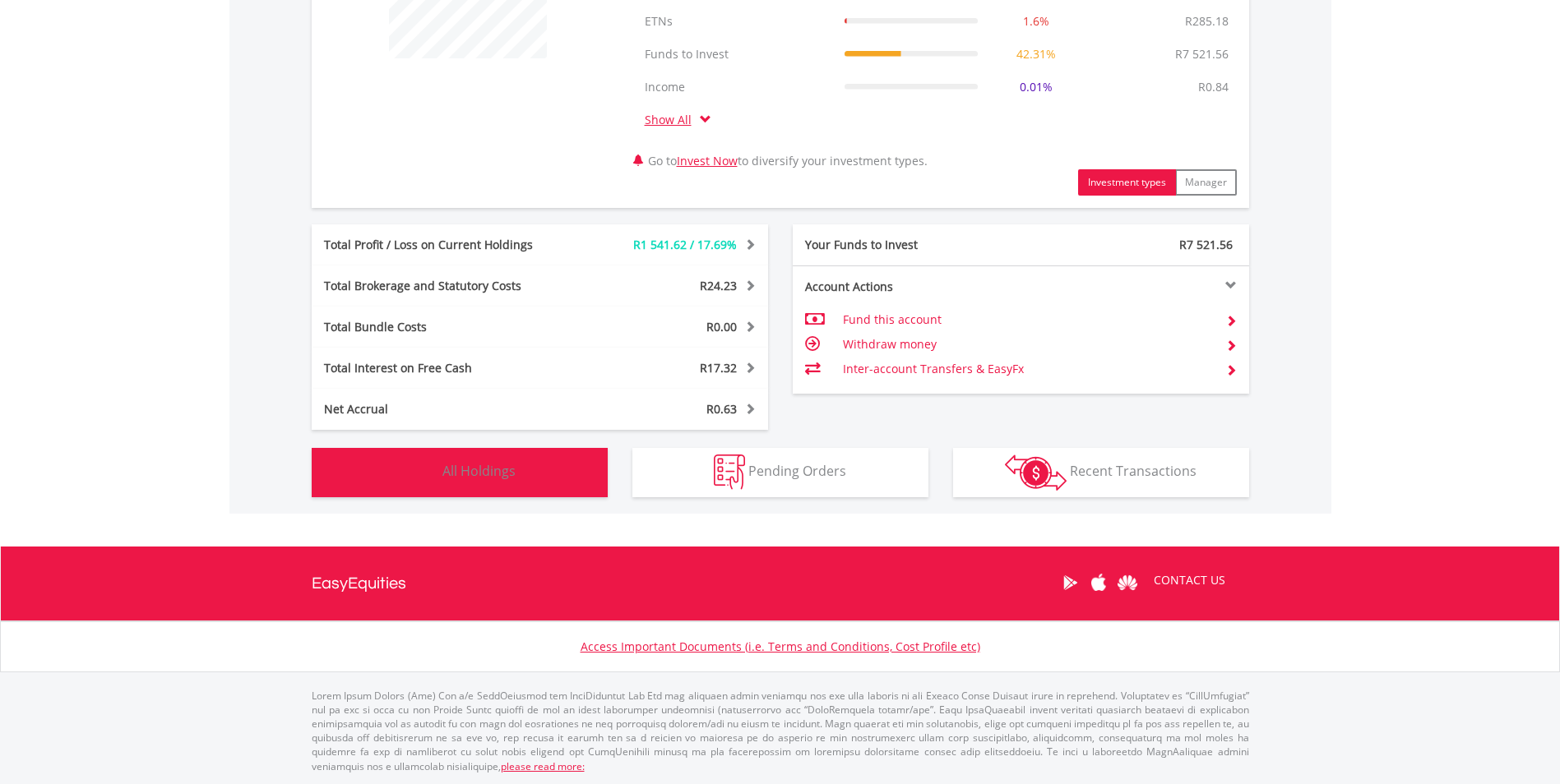
click at [578, 467] on button "Holdings All Holdings" at bounding box center [459, 473] width 296 height 50
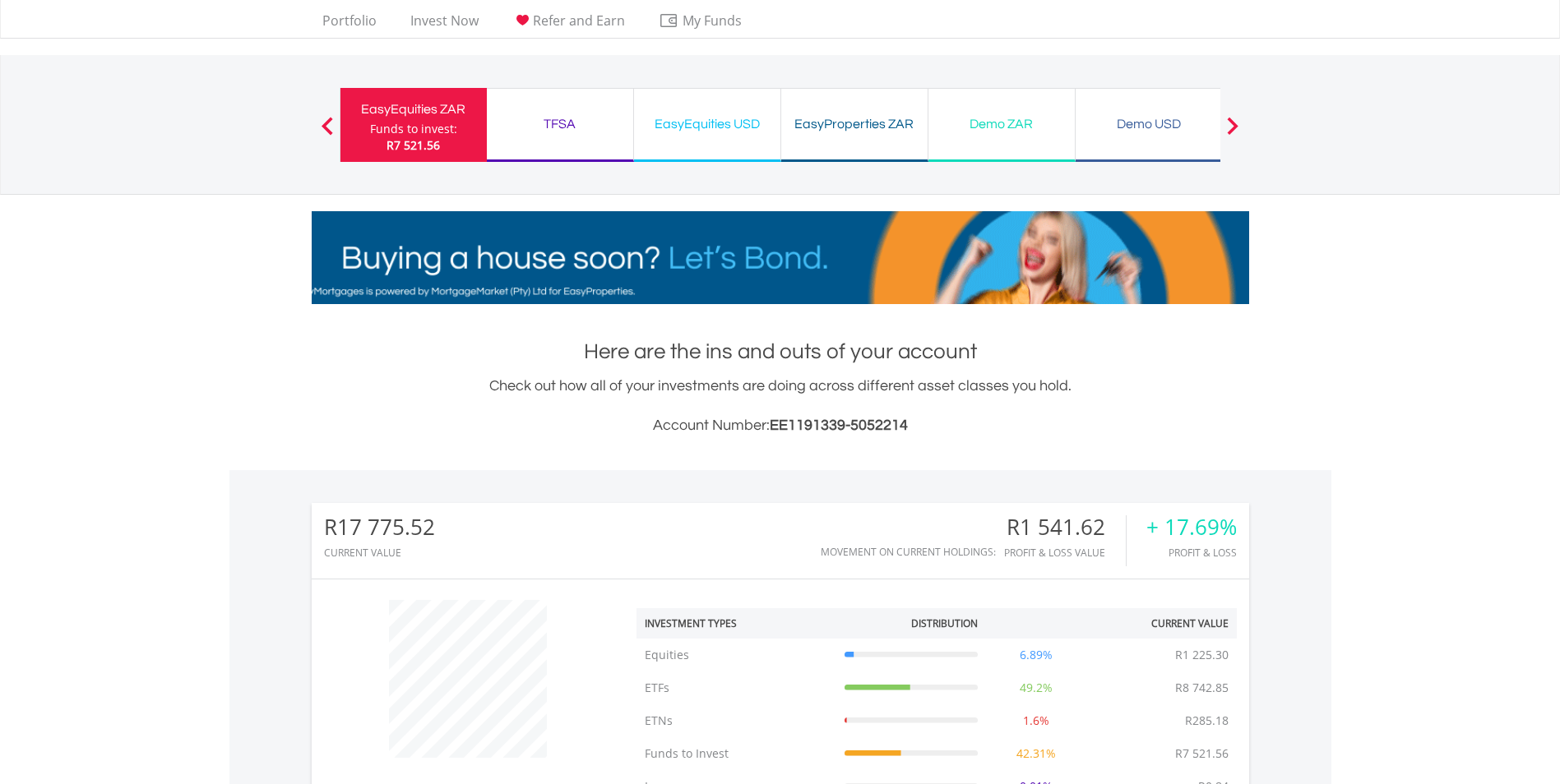
scroll to position [0, 0]
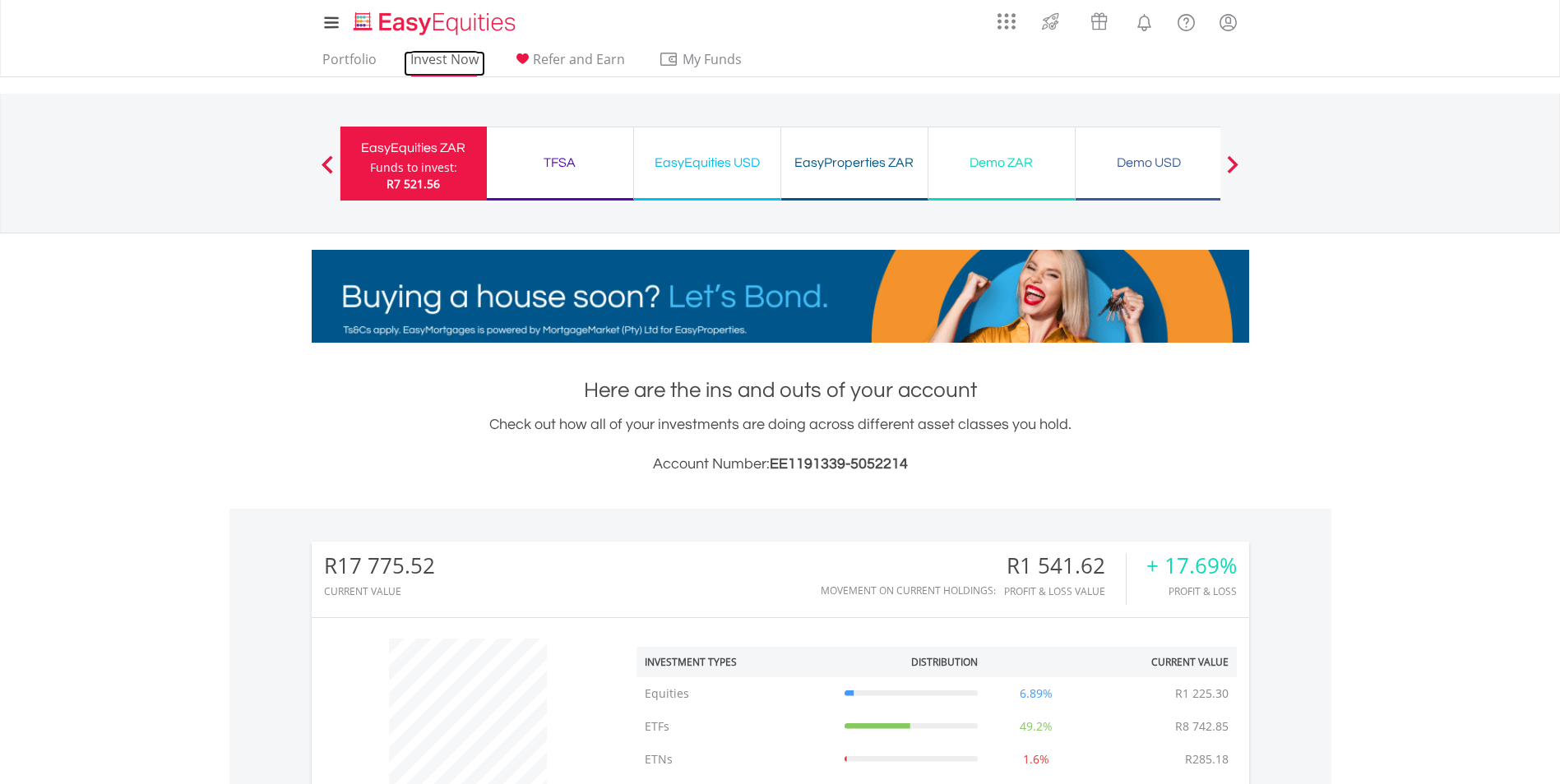
click at [440, 55] on link "Invest Now" at bounding box center [444, 63] width 81 height 25
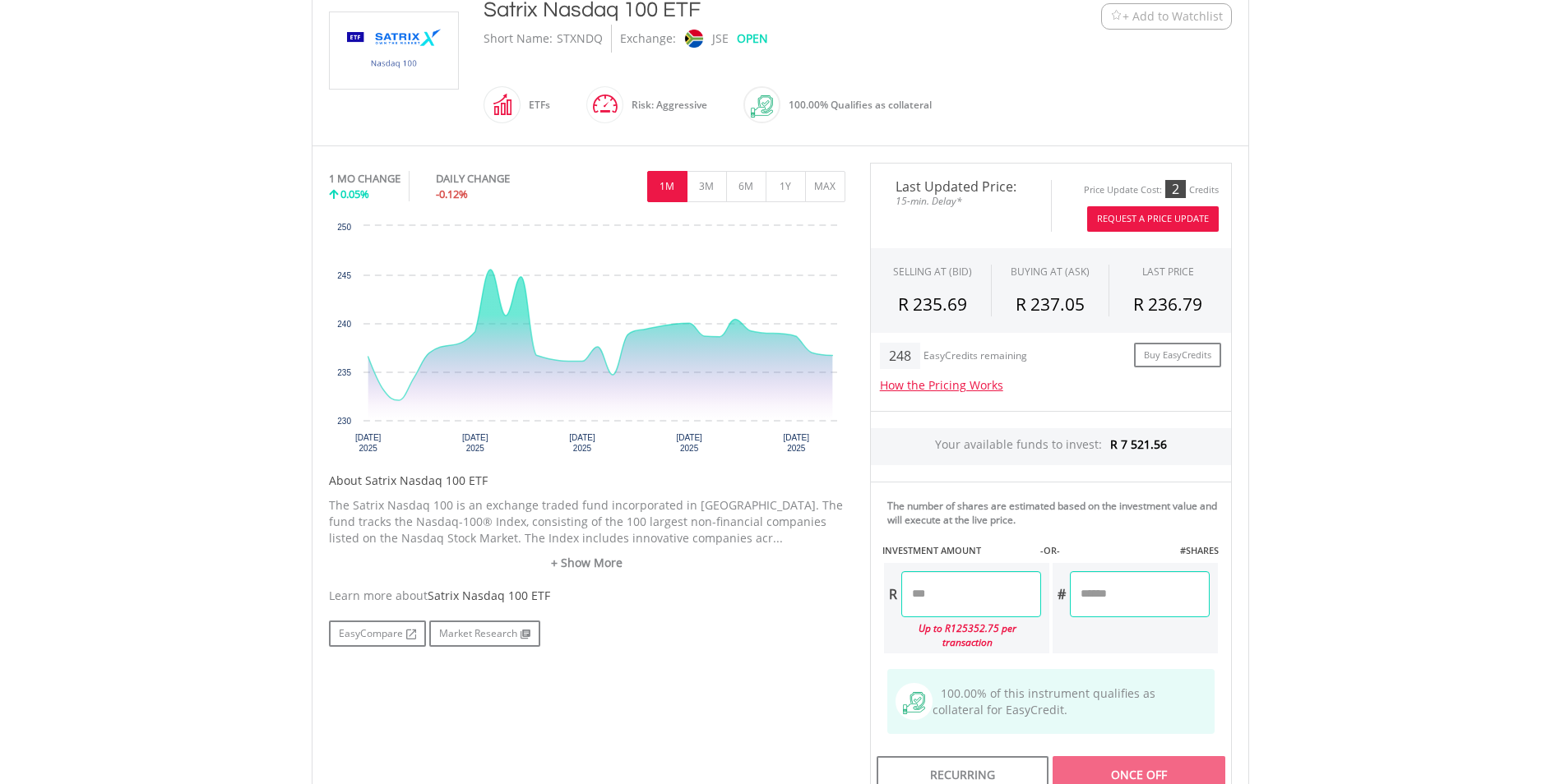
scroll to position [411, 0]
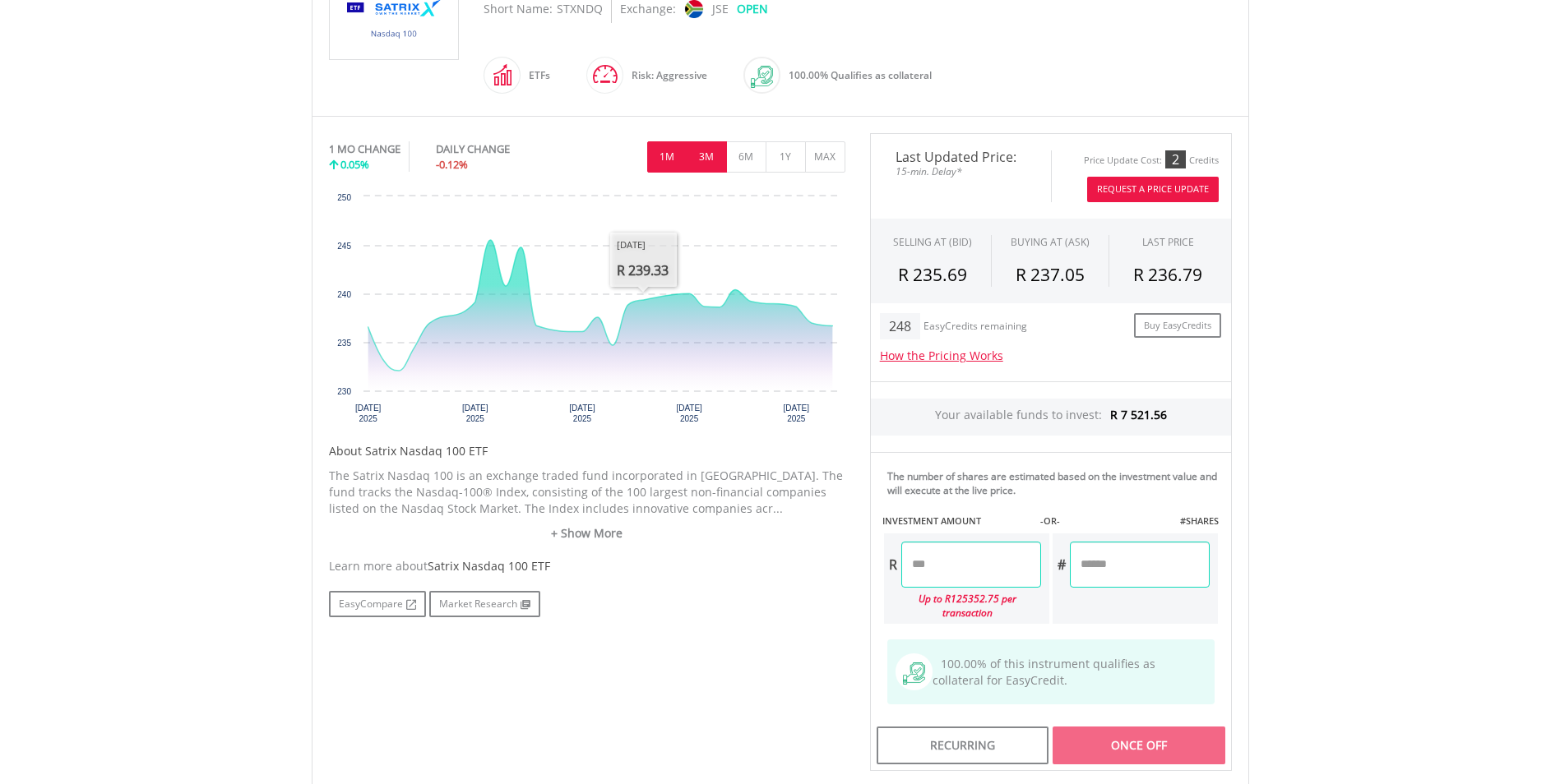
click at [701, 166] on button "3M" at bounding box center [707, 157] width 40 height 31
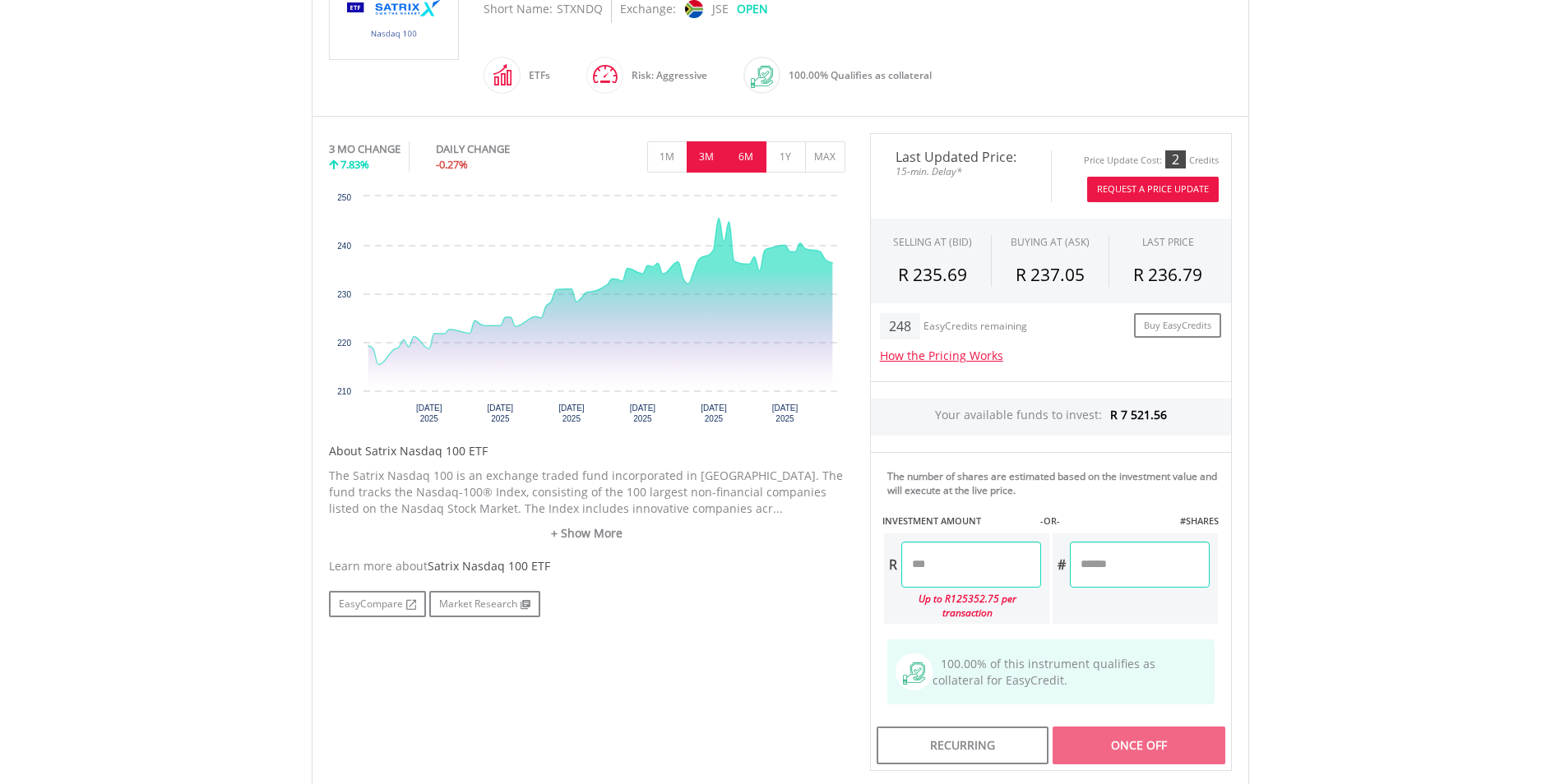
click at [736, 156] on button "6M" at bounding box center [746, 157] width 40 height 31
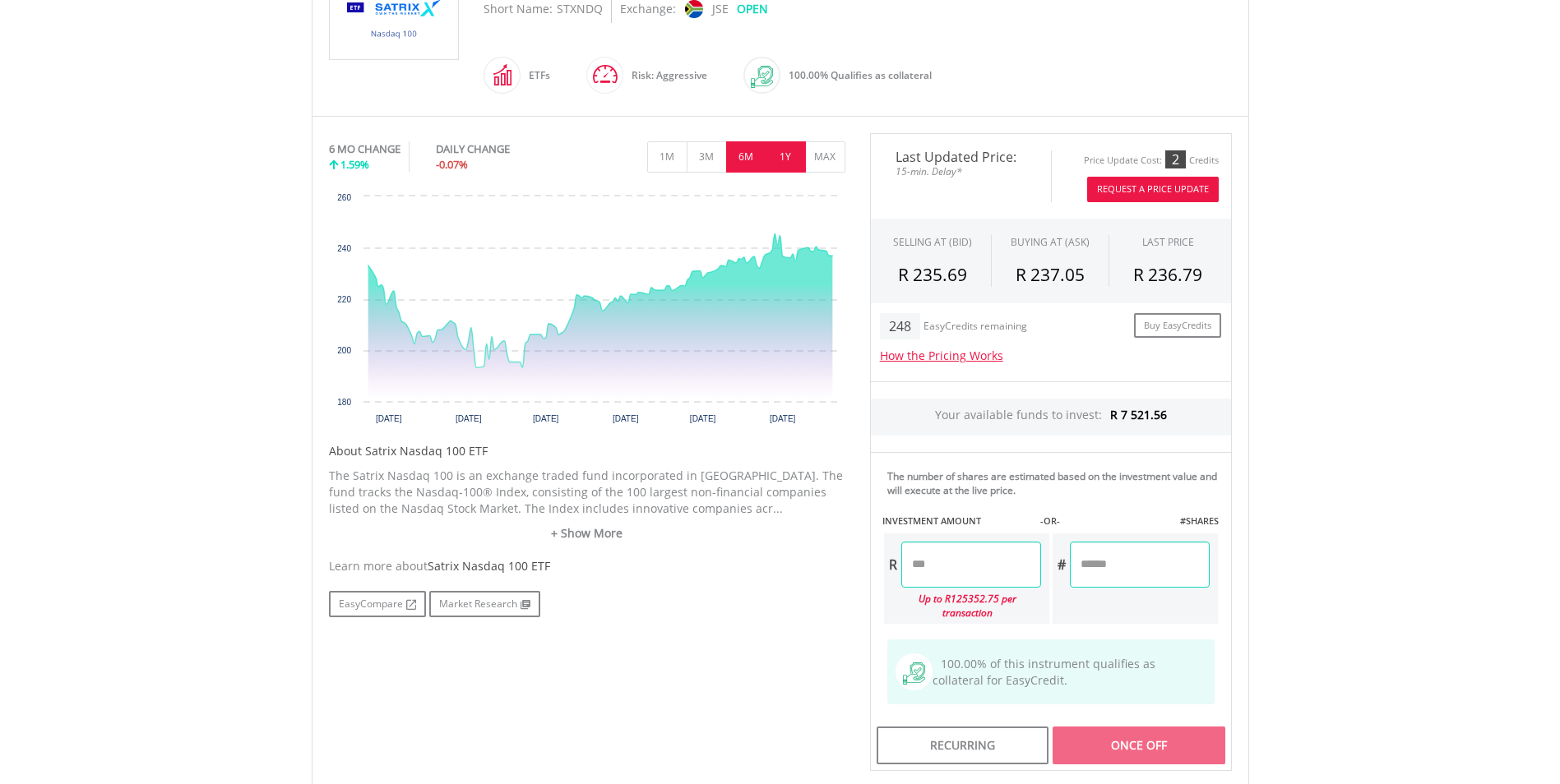
click at [784, 161] on button "1Y" at bounding box center [785, 157] width 40 height 31
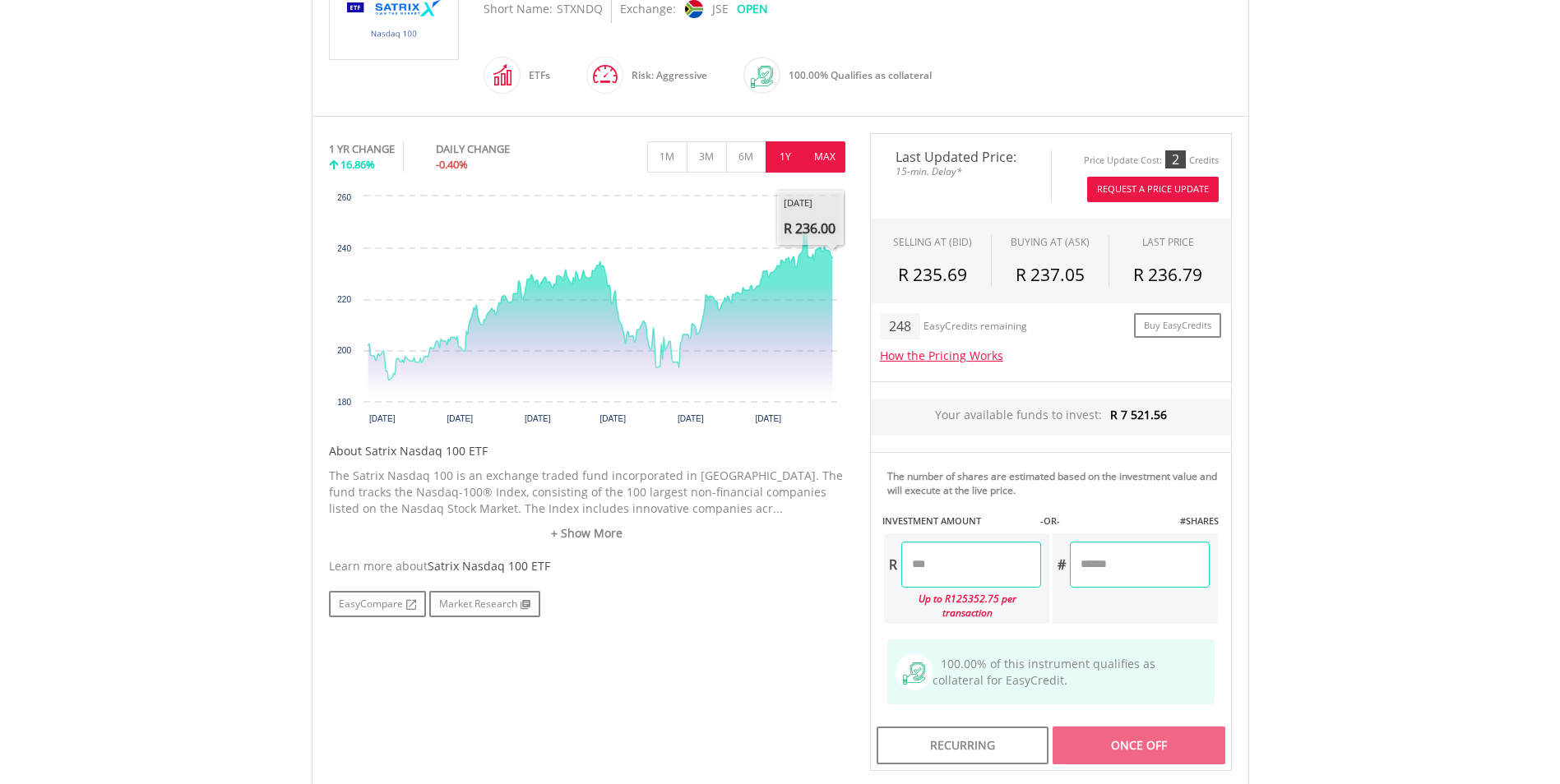
click at [826, 150] on button "MAX" at bounding box center [825, 157] width 40 height 31
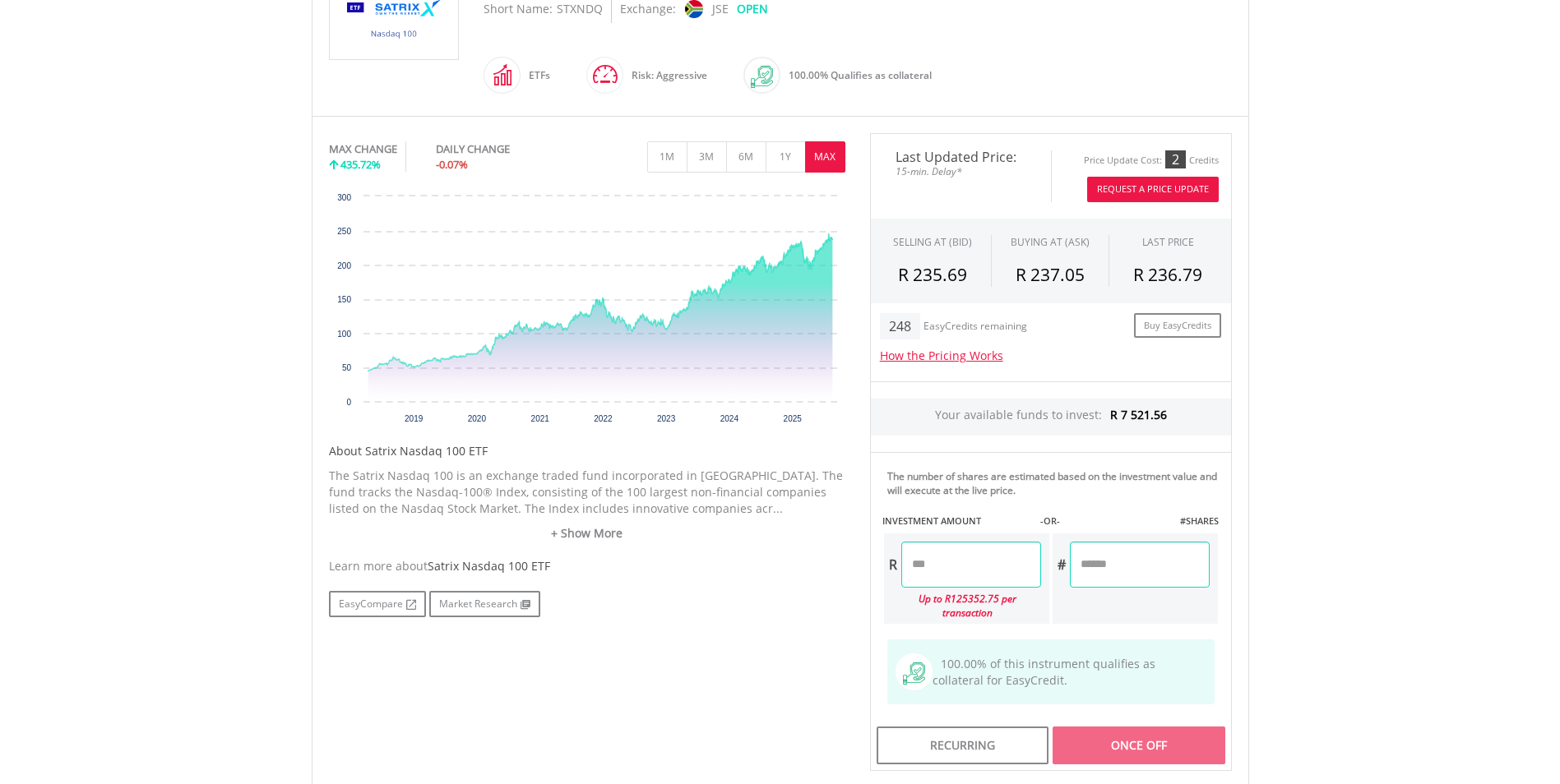
click at [942, 569] on input "number" at bounding box center [971, 564] width 140 height 46
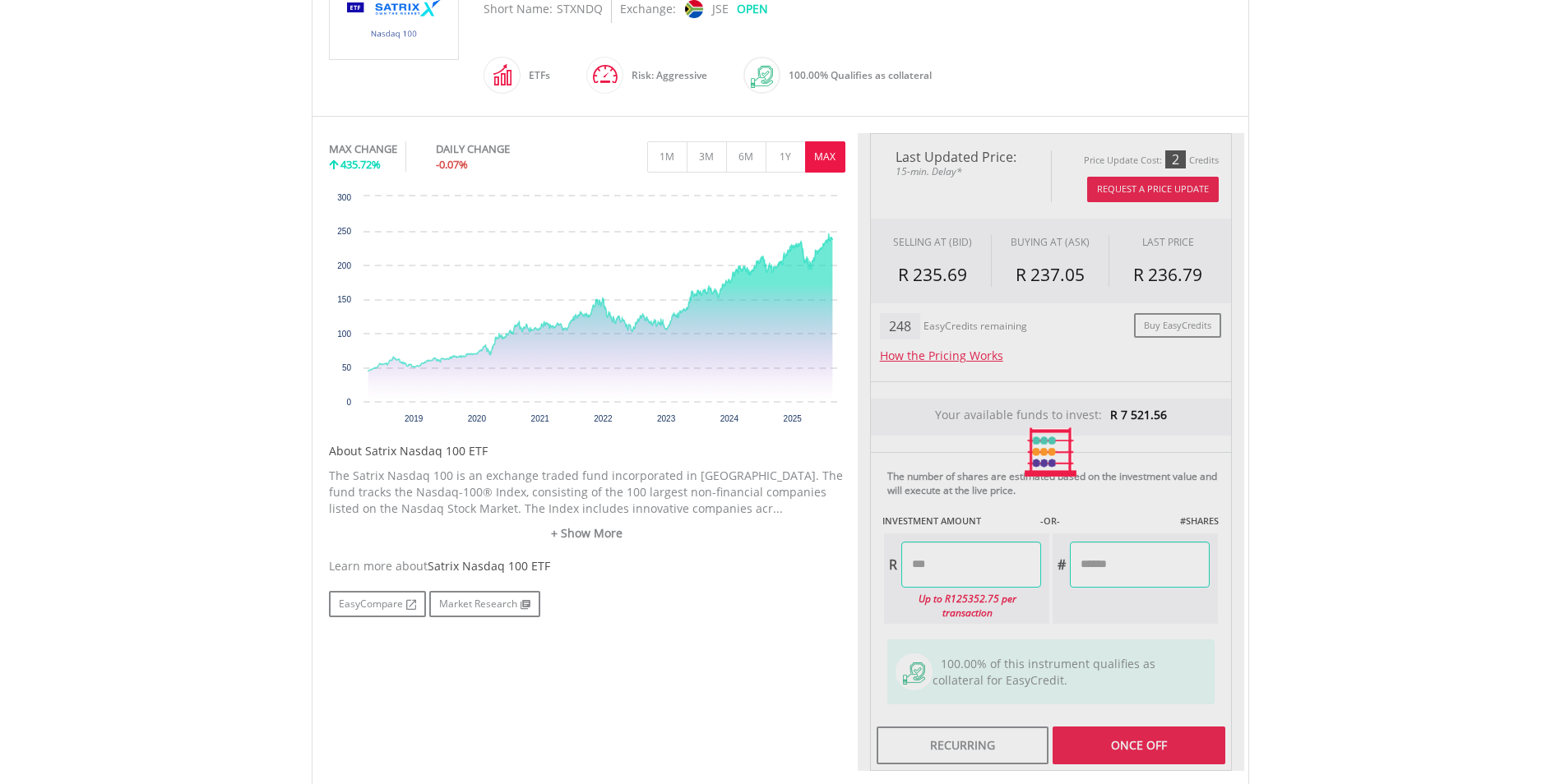
click at [1094, 567] on div "Last Updated Price: 15-min. Delay* Price Update Cost: 2 Credits Request A Price…" at bounding box center [1050, 453] width 387 height 638
type input "*******"
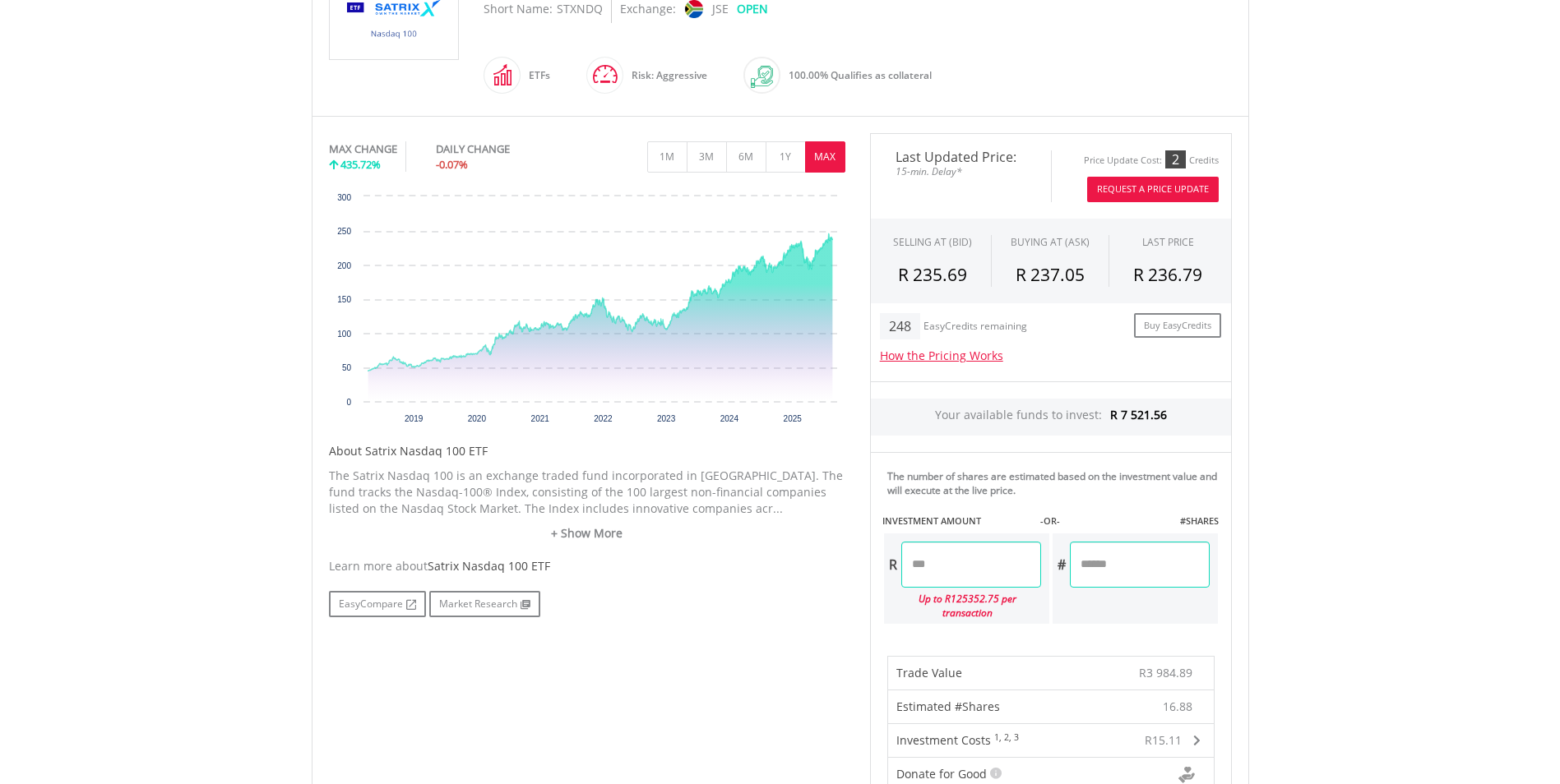
click at [1095, 567] on input "******" at bounding box center [1139, 564] width 140 height 46
type input "**"
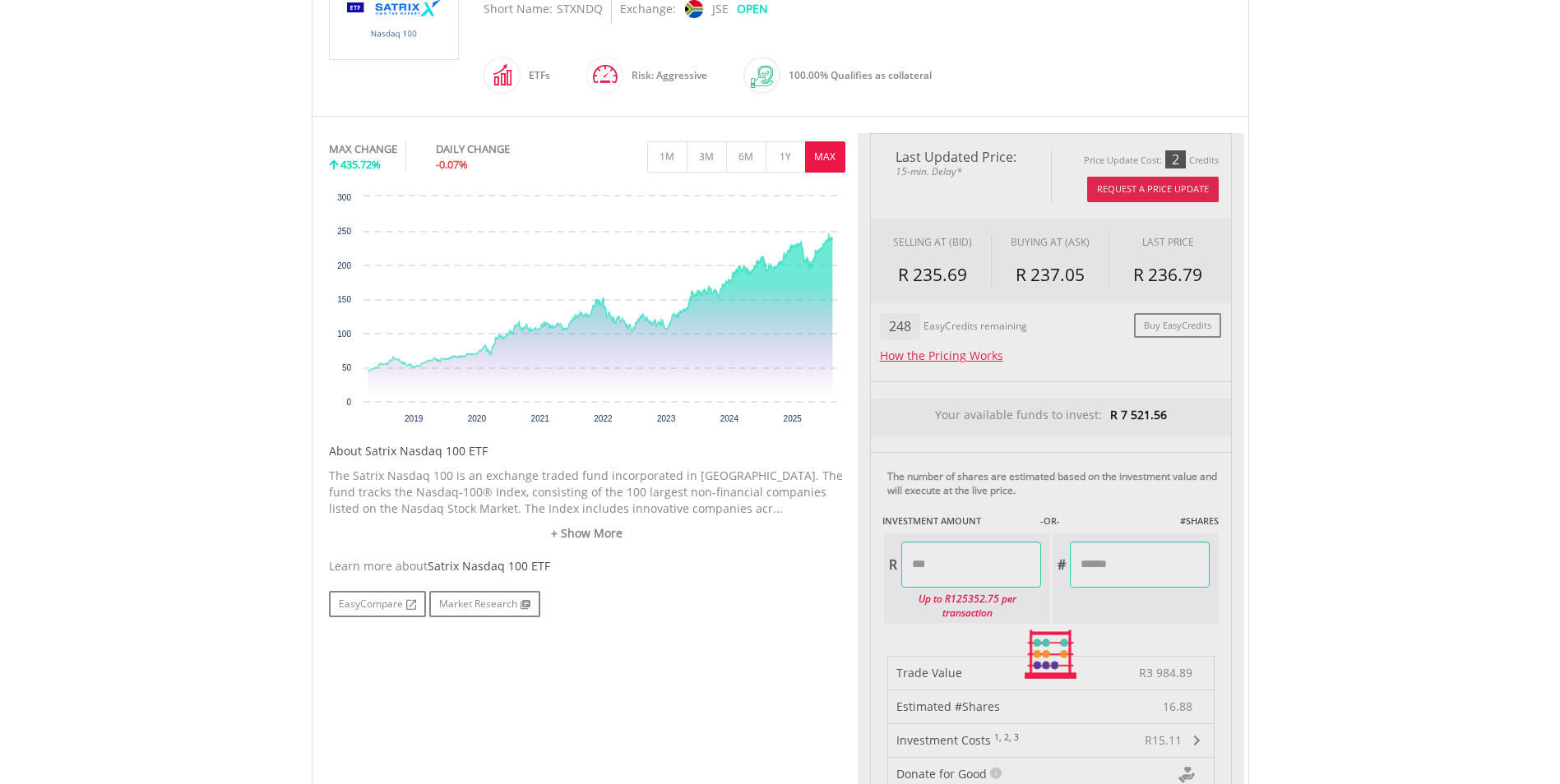
click at [1007, 634] on div "Last Updated Price: 15-min. Delay* Price Update Cost: 2 Credits Request A Price…" at bounding box center [1050, 655] width 387 height 1043
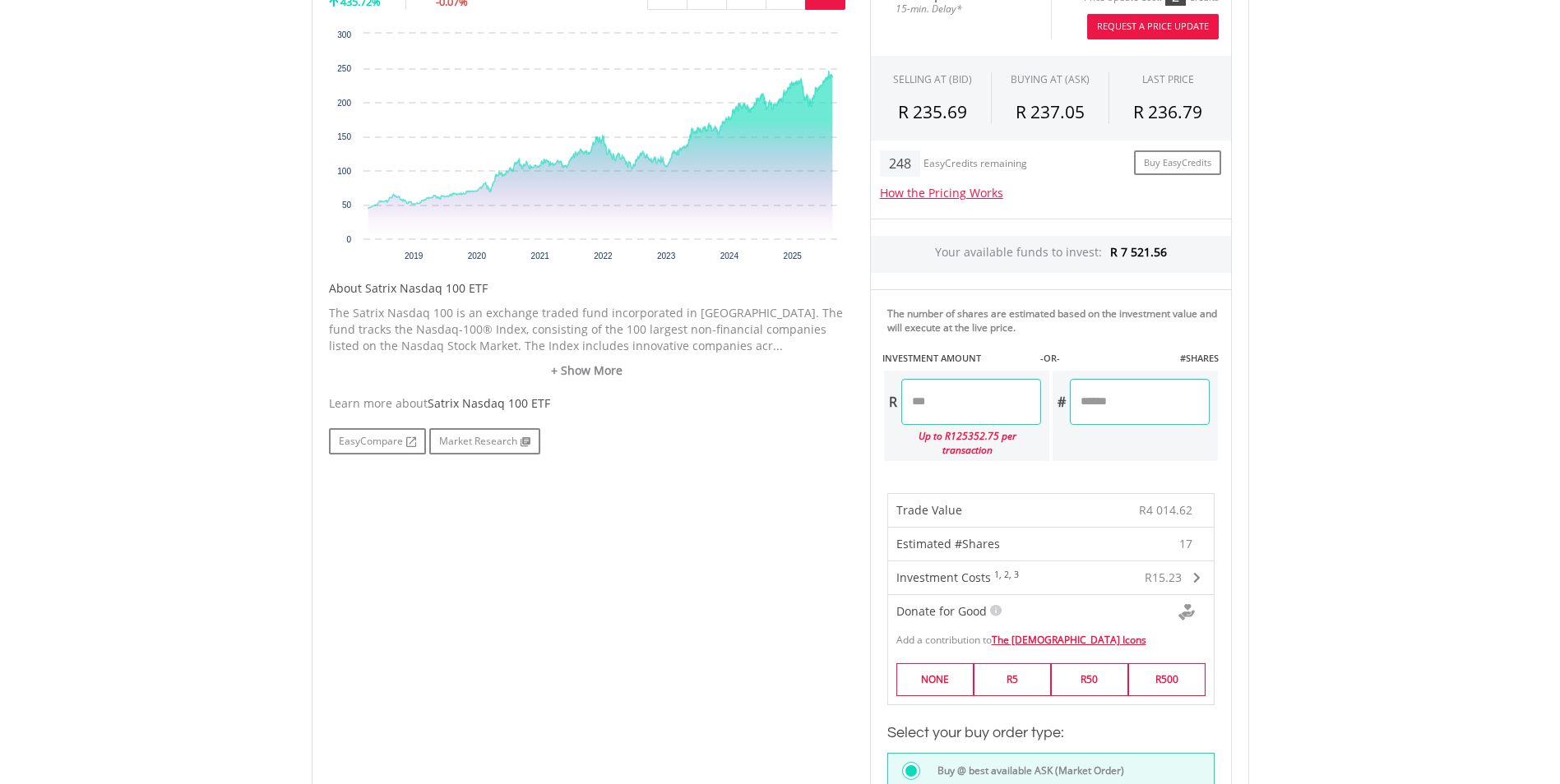
scroll to position [576, 0]
click at [918, 406] on input "*******" at bounding box center [971, 400] width 140 height 46
type input "*******"
click at [1144, 401] on div "Last Updated Price: 15-min. Delay* Price Update Cost: 2 Credits Request A Price…" at bounding box center [1050, 490] width 387 height 1043
drag, startPoint x: 1127, startPoint y: 402, endPoint x: 1085, endPoint y: 403, distance: 42.0
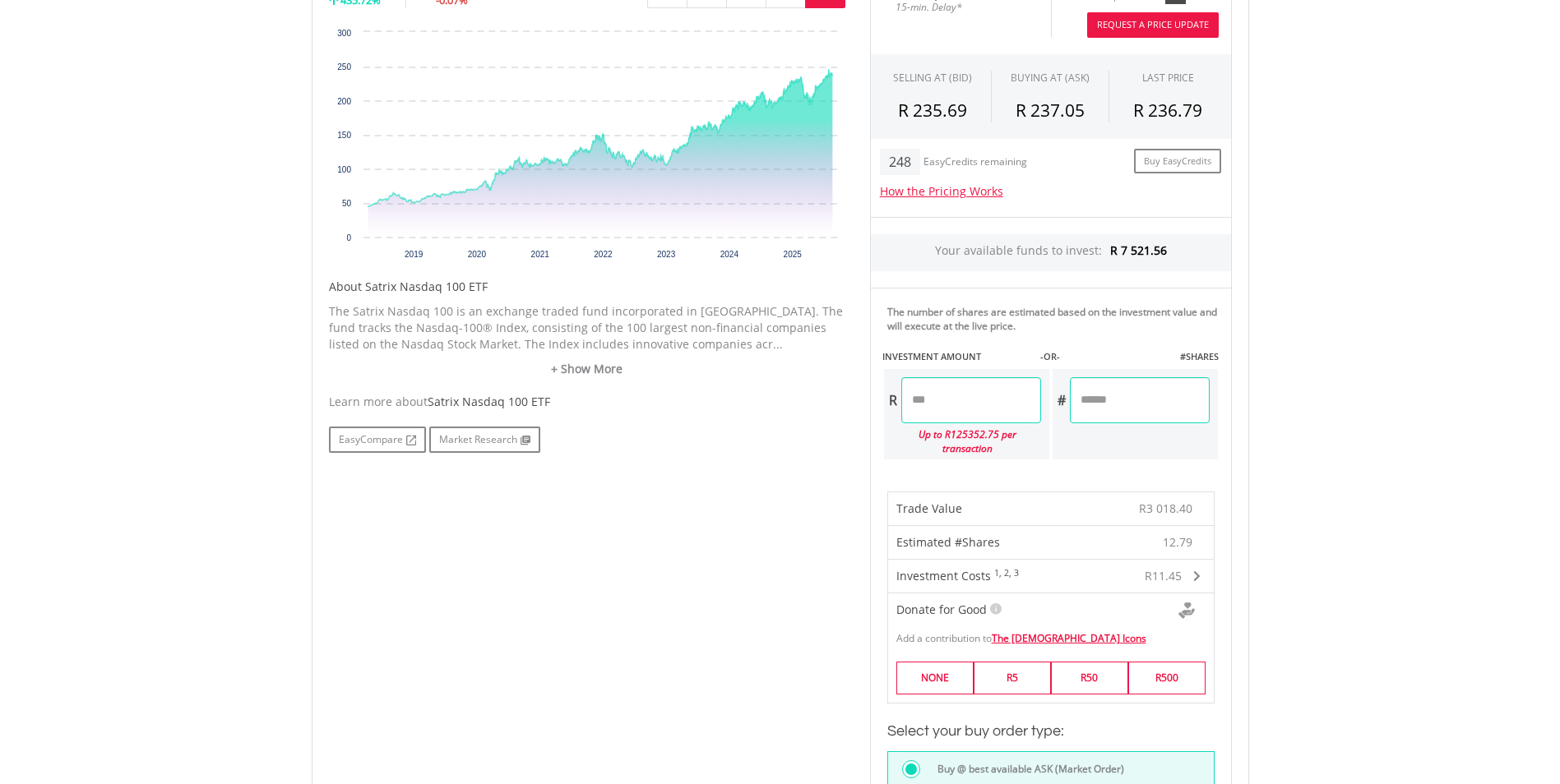
click at [1085, 403] on input "*******" at bounding box center [1139, 400] width 140 height 46
type input "**"
click at [813, 583] on div "No chart available. MAX CHANGE 435.72% DAILY CHANGE -0.07% 1M 3M 6M 1Y MAX Char…" at bounding box center [780, 490] width 927 height 1043
type input "*******"
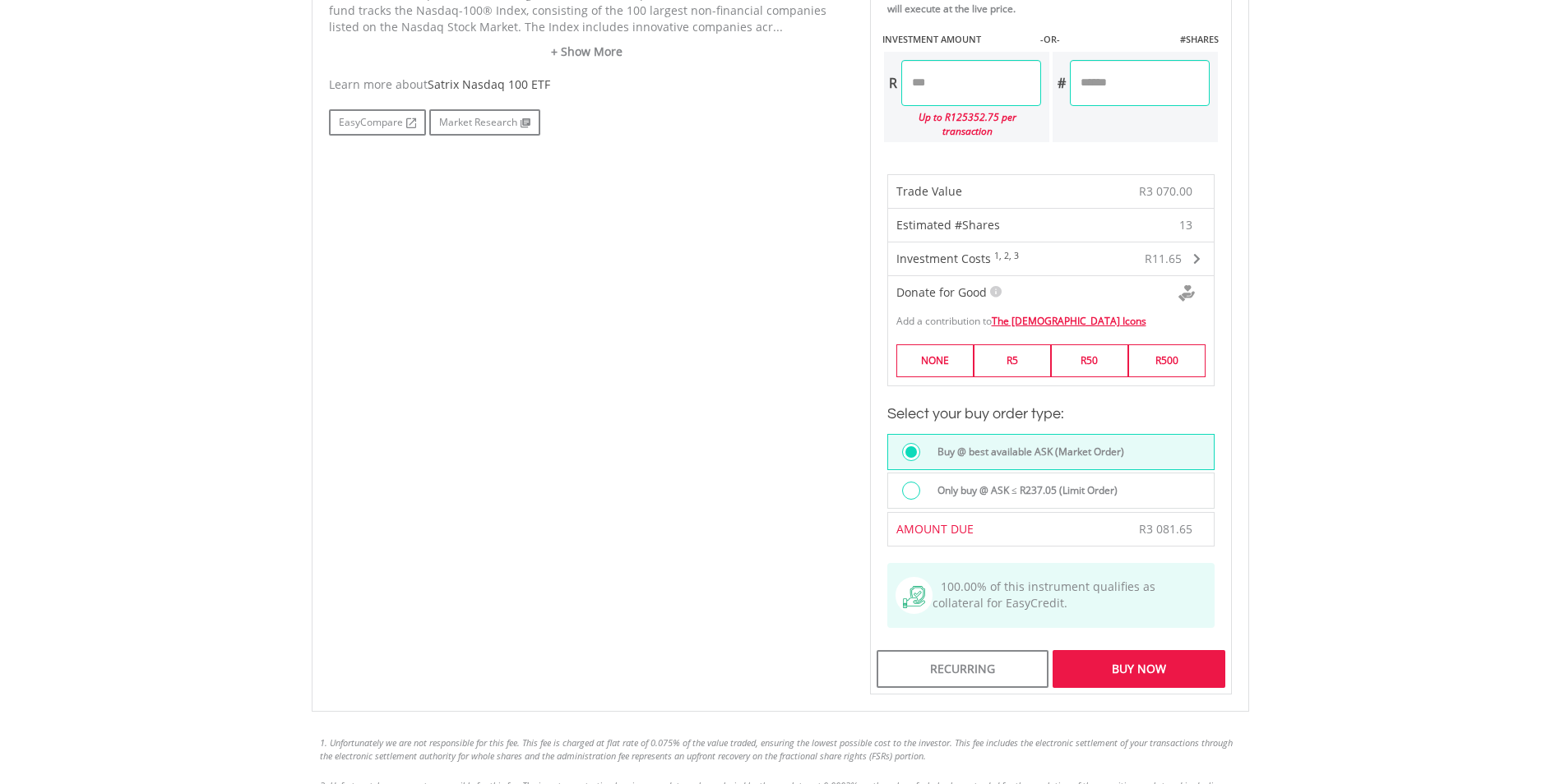
scroll to position [904, 0]
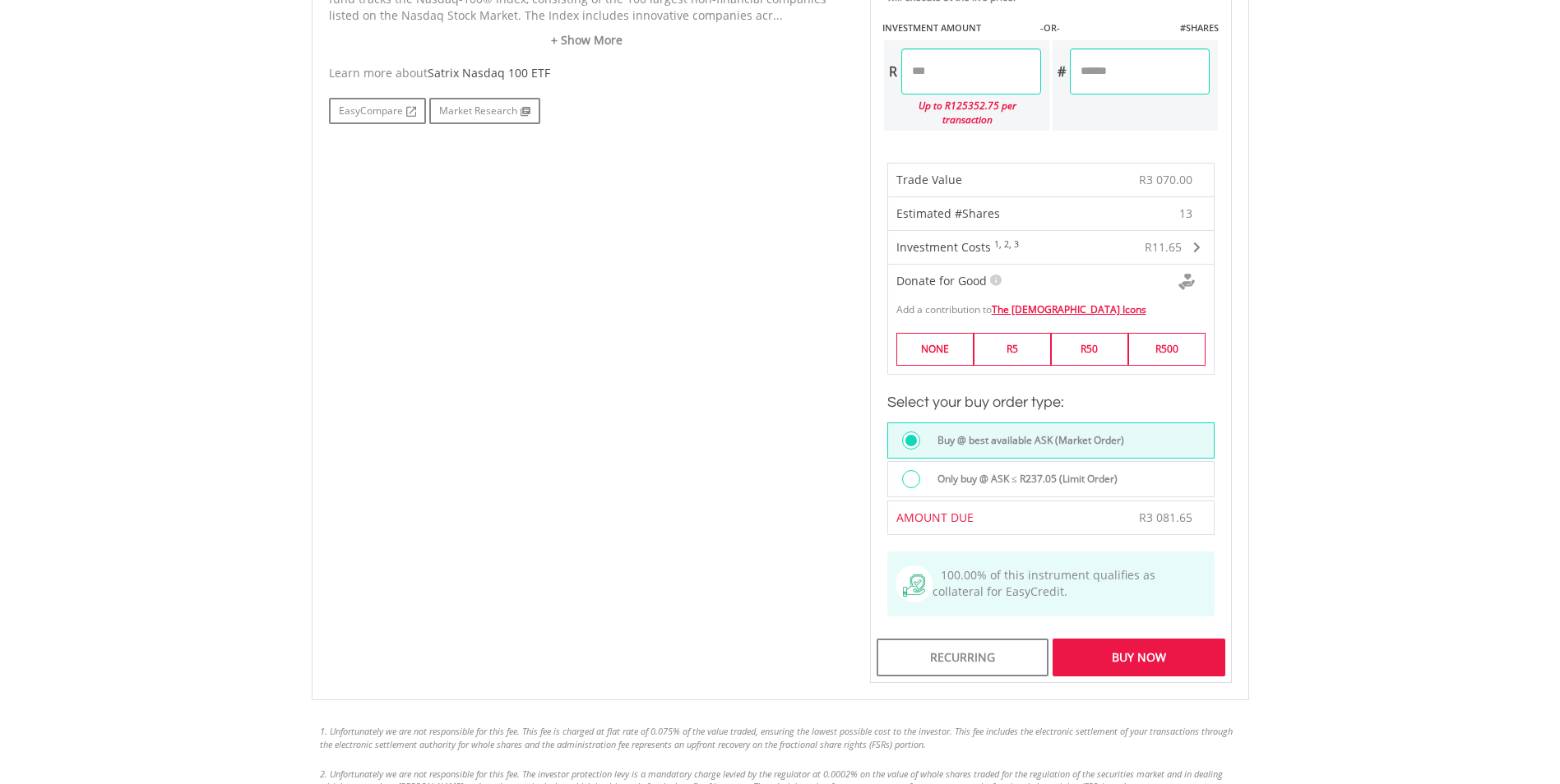
click at [1195, 638] on div "Buy Now" at bounding box center [1138, 657] width 172 height 37
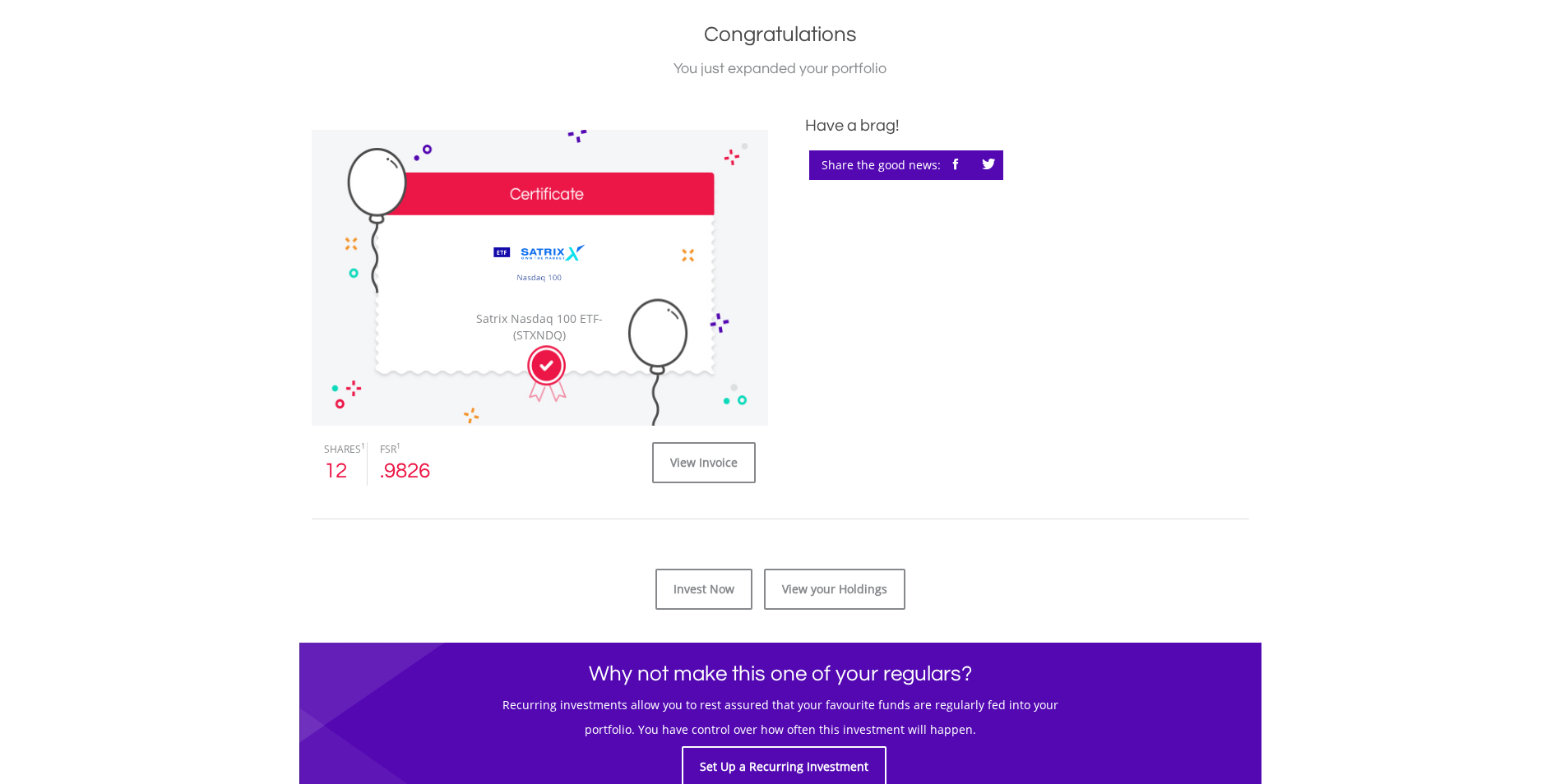
scroll to position [411, 0]
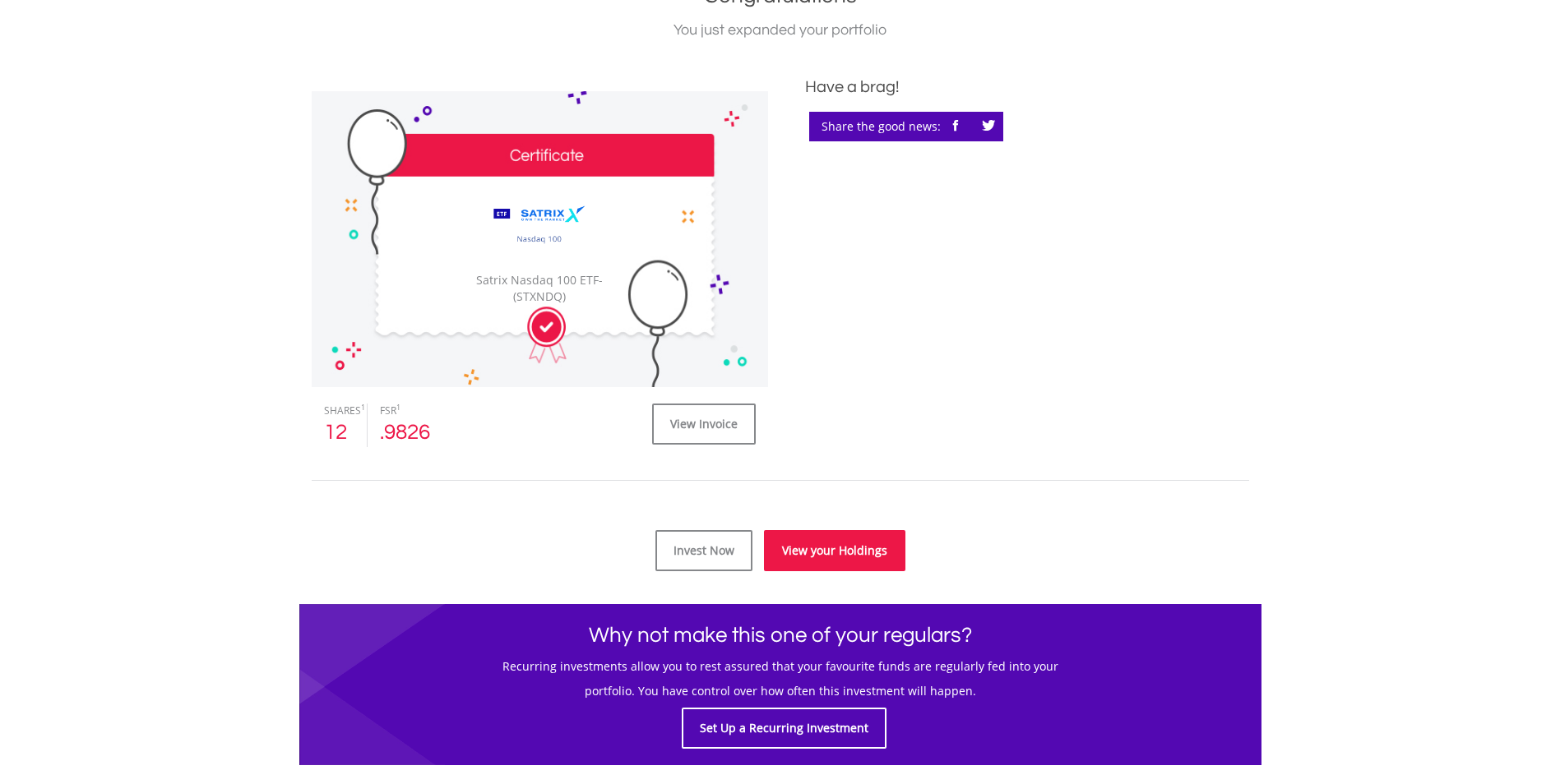
click at [841, 565] on link "View your Holdings" at bounding box center [835, 550] width 141 height 41
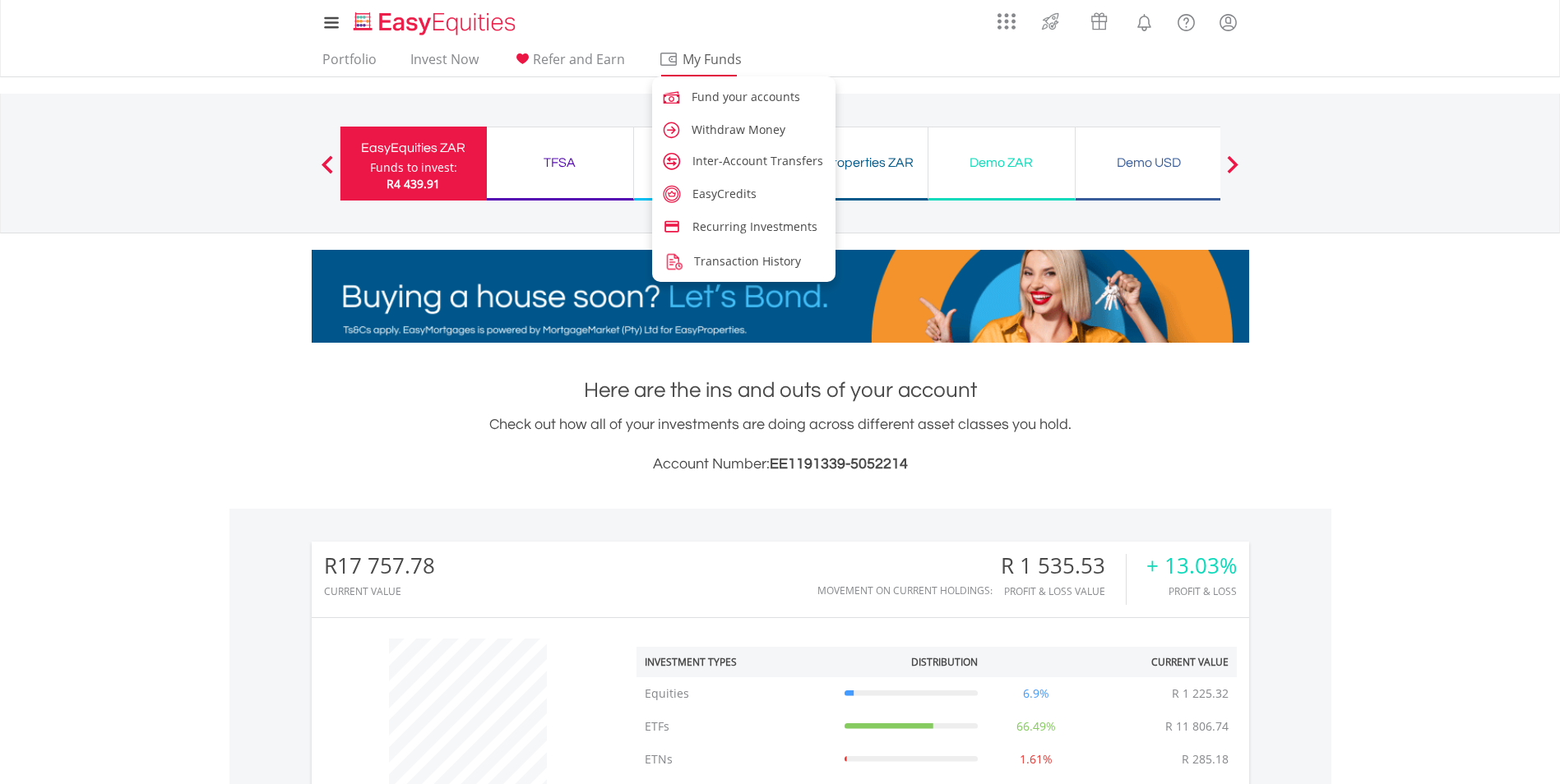
click at [685, 67] on span "My Funds" at bounding box center [712, 59] width 107 height 22
click at [729, 150] on link "Inter-Account Transfers" at bounding box center [745, 160] width 187 height 26
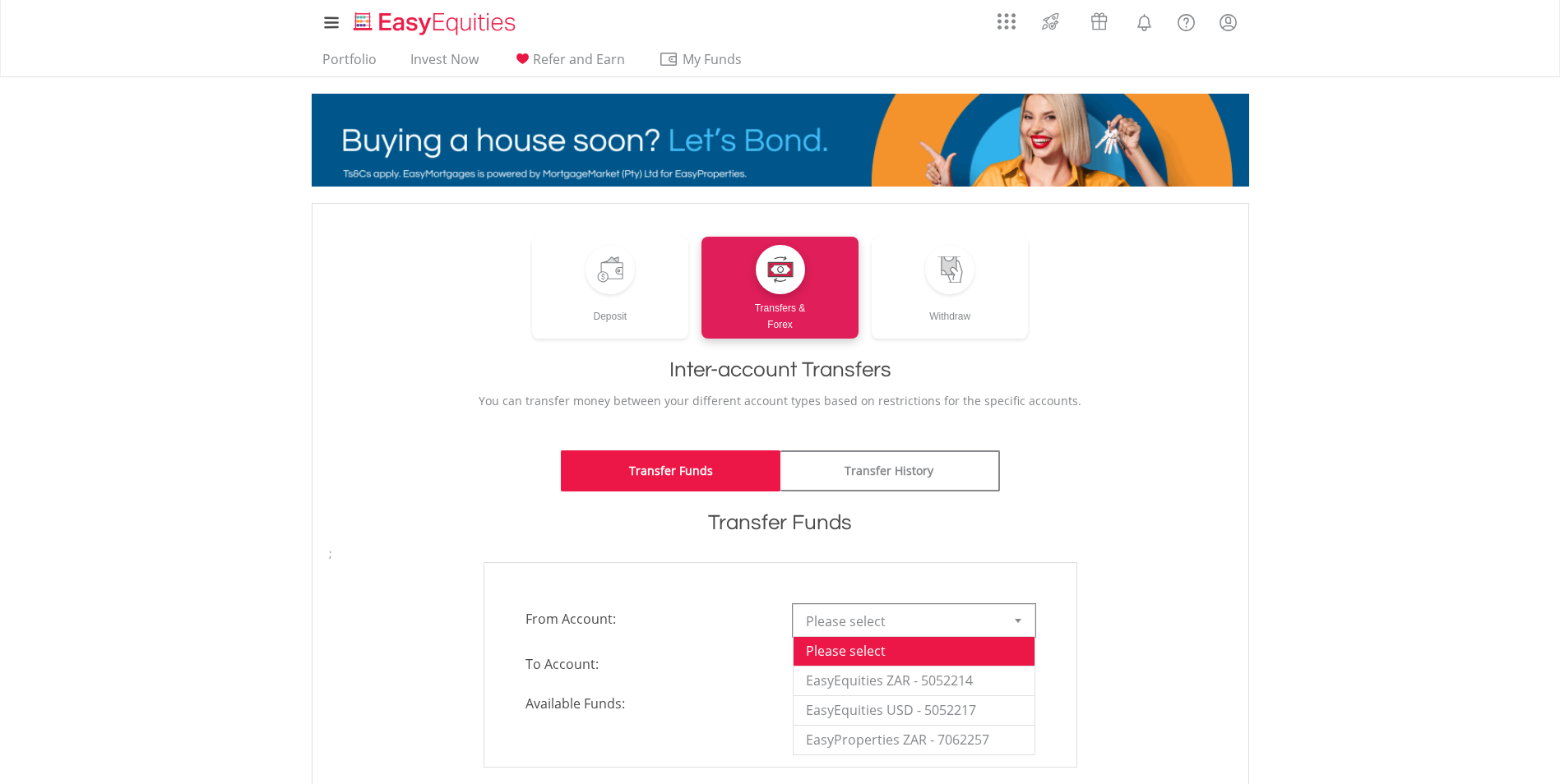
click at [1002, 621] on div at bounding box center [1018, 621] width 33 height 31
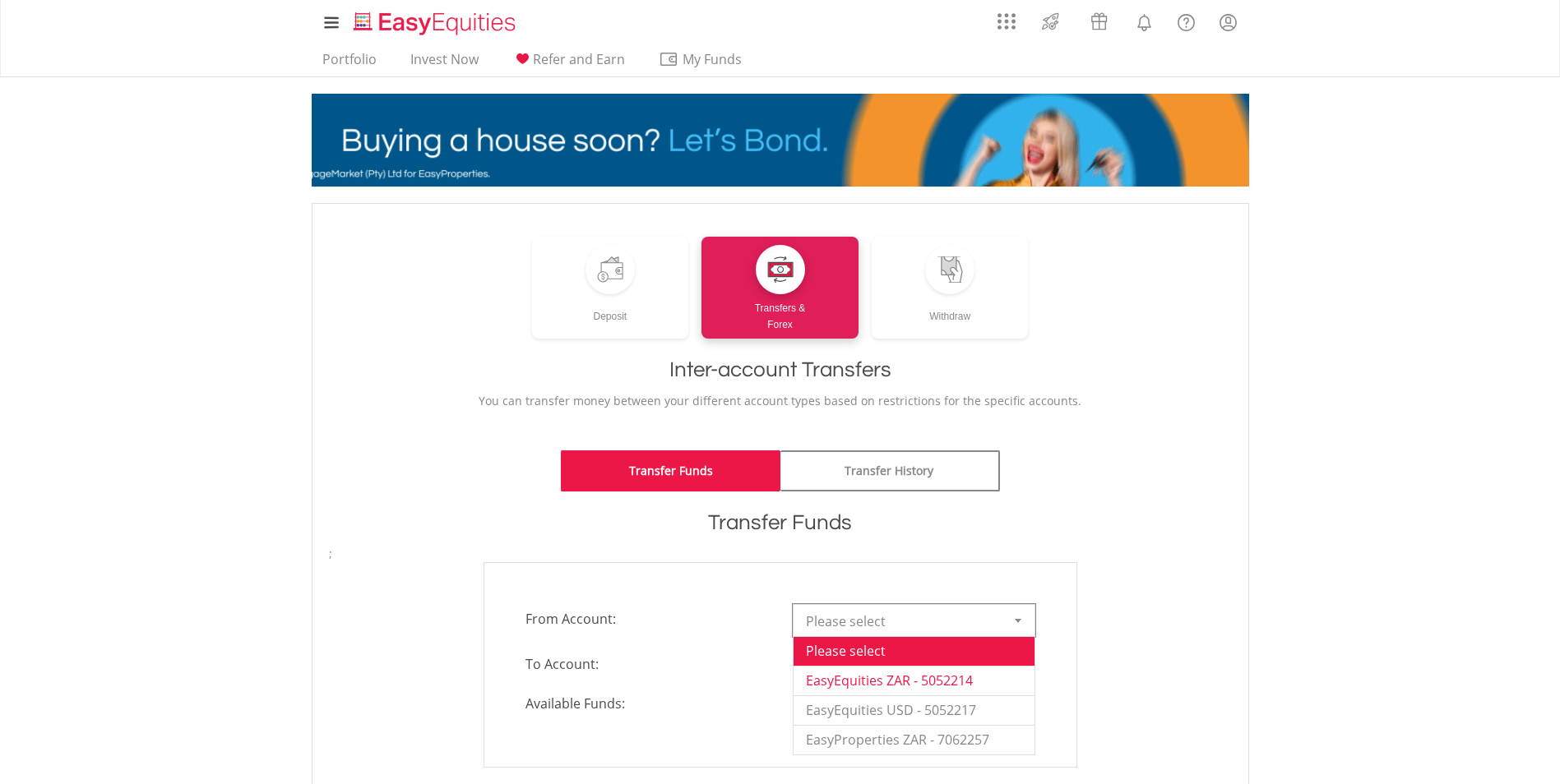
click at [1004, 677] on li "EasyEquities ZAR - 5052214" at bounding box center [913, 680] width 241 height 30
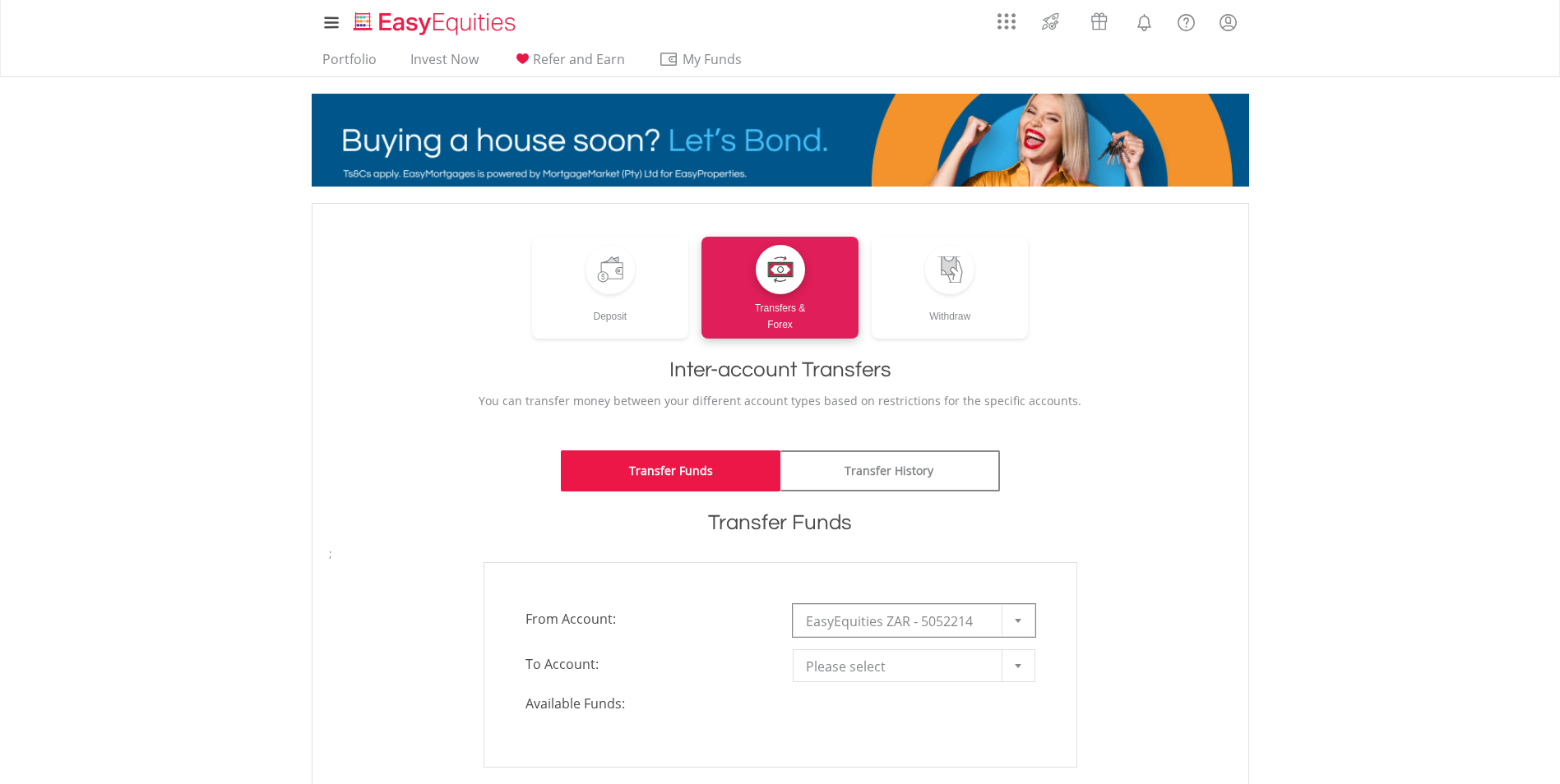
click at [995, 657] on span "Please select" at bounding box center [902, 666] width 192 height 33
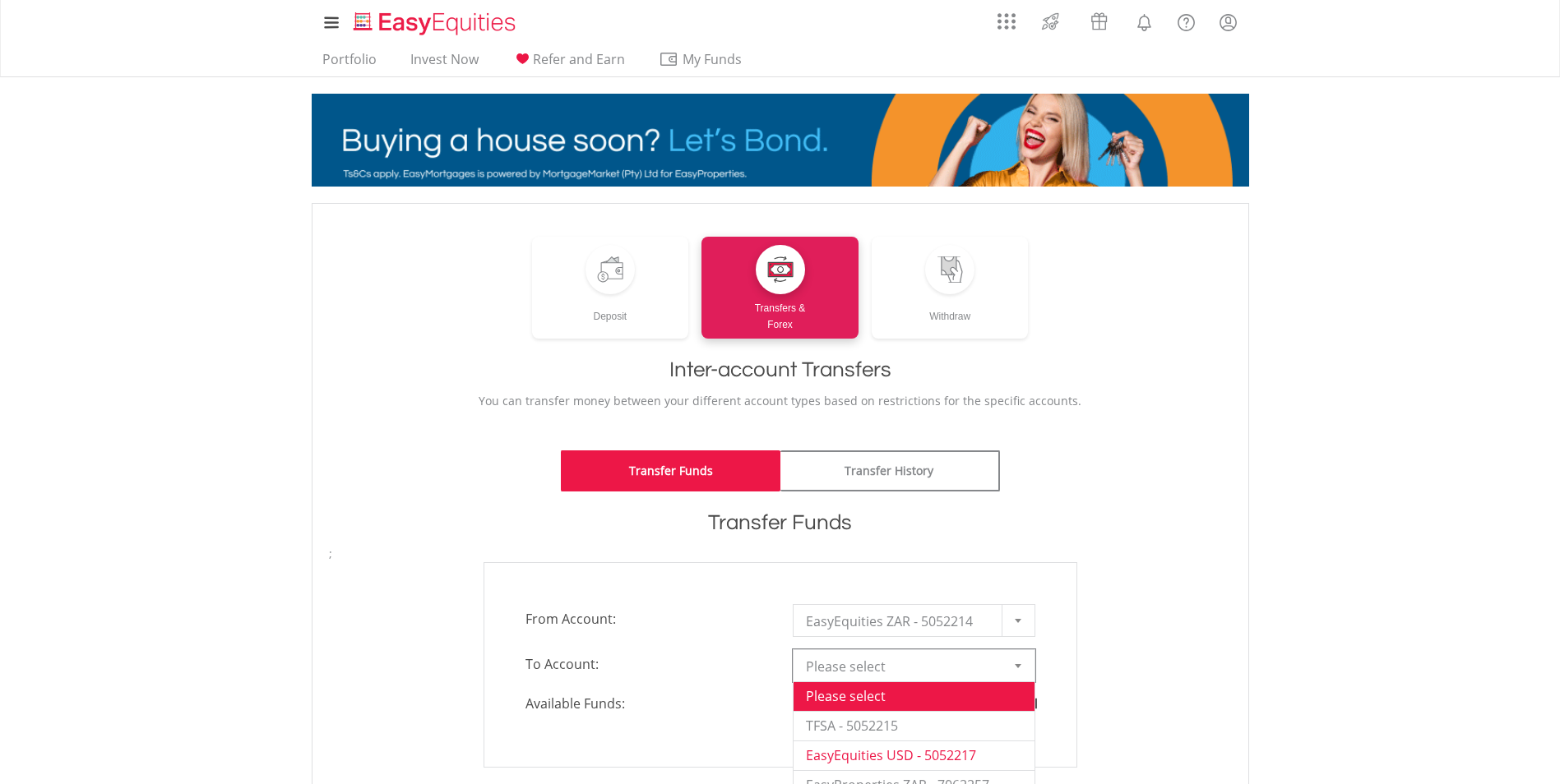
click at [979, 761] on li "EasyEquities USD - 5052217" at bounding box center [913, 755] width 241 height 30
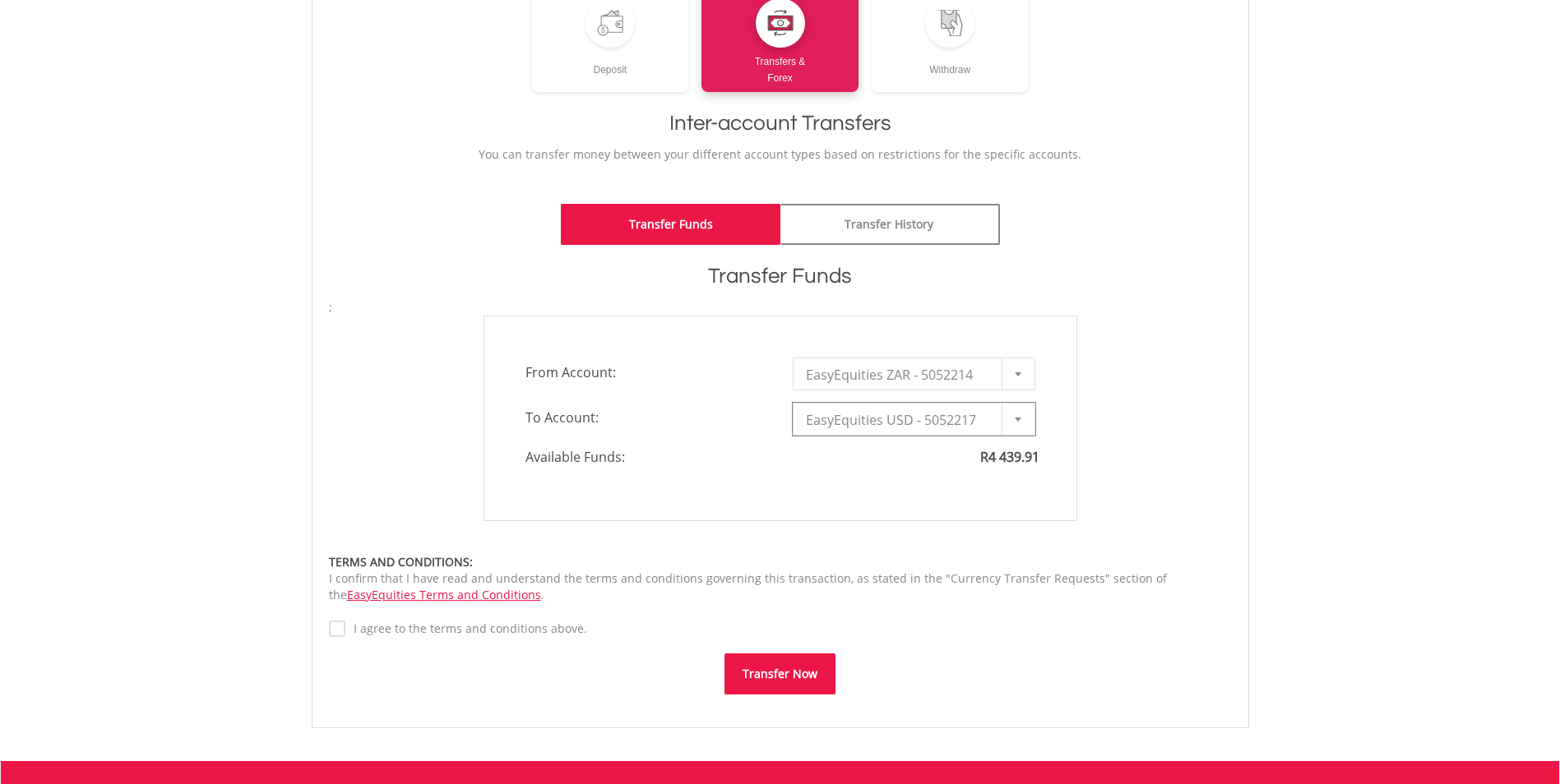
type input "*"
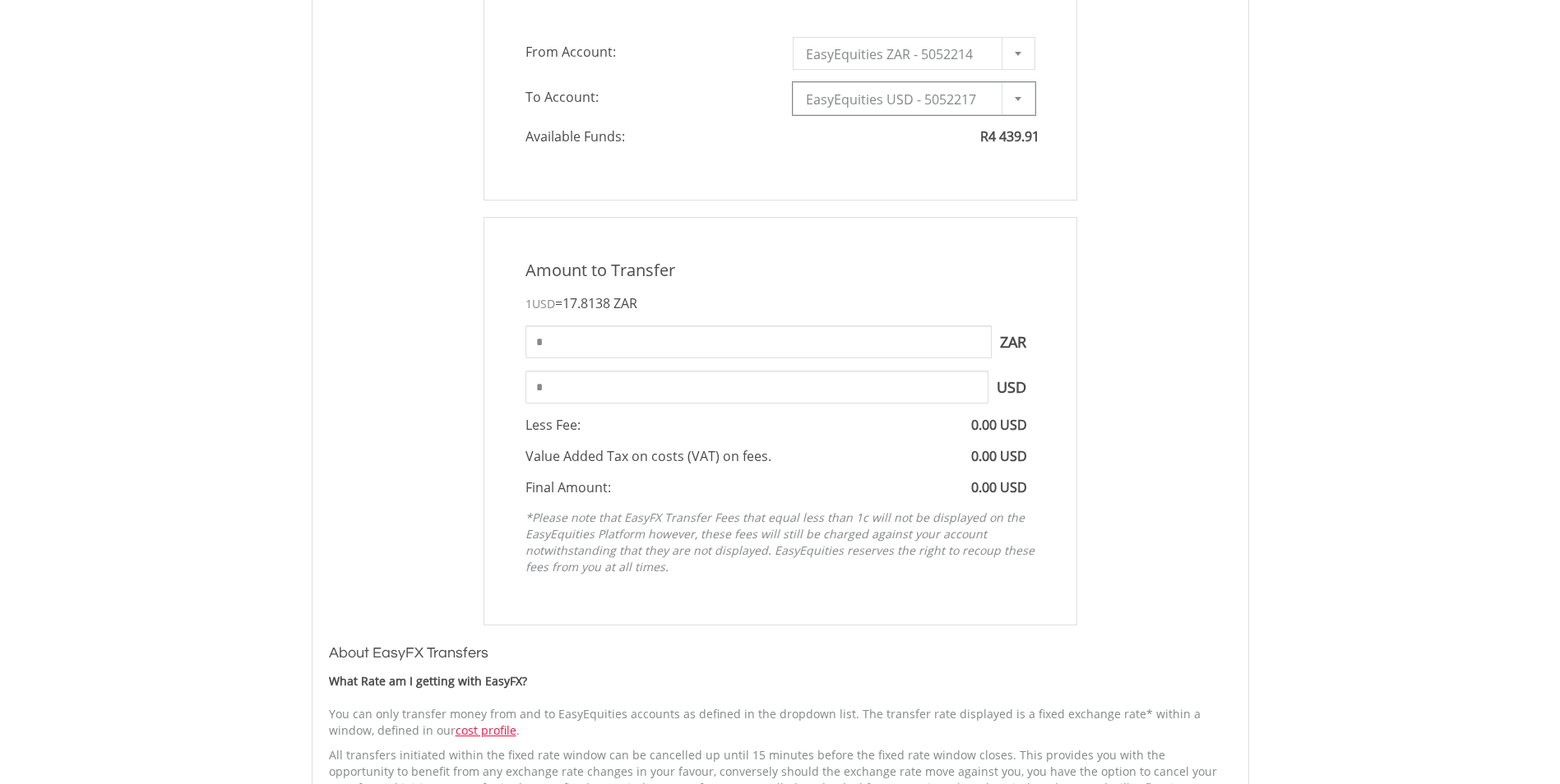
scroll to position [576, 0]
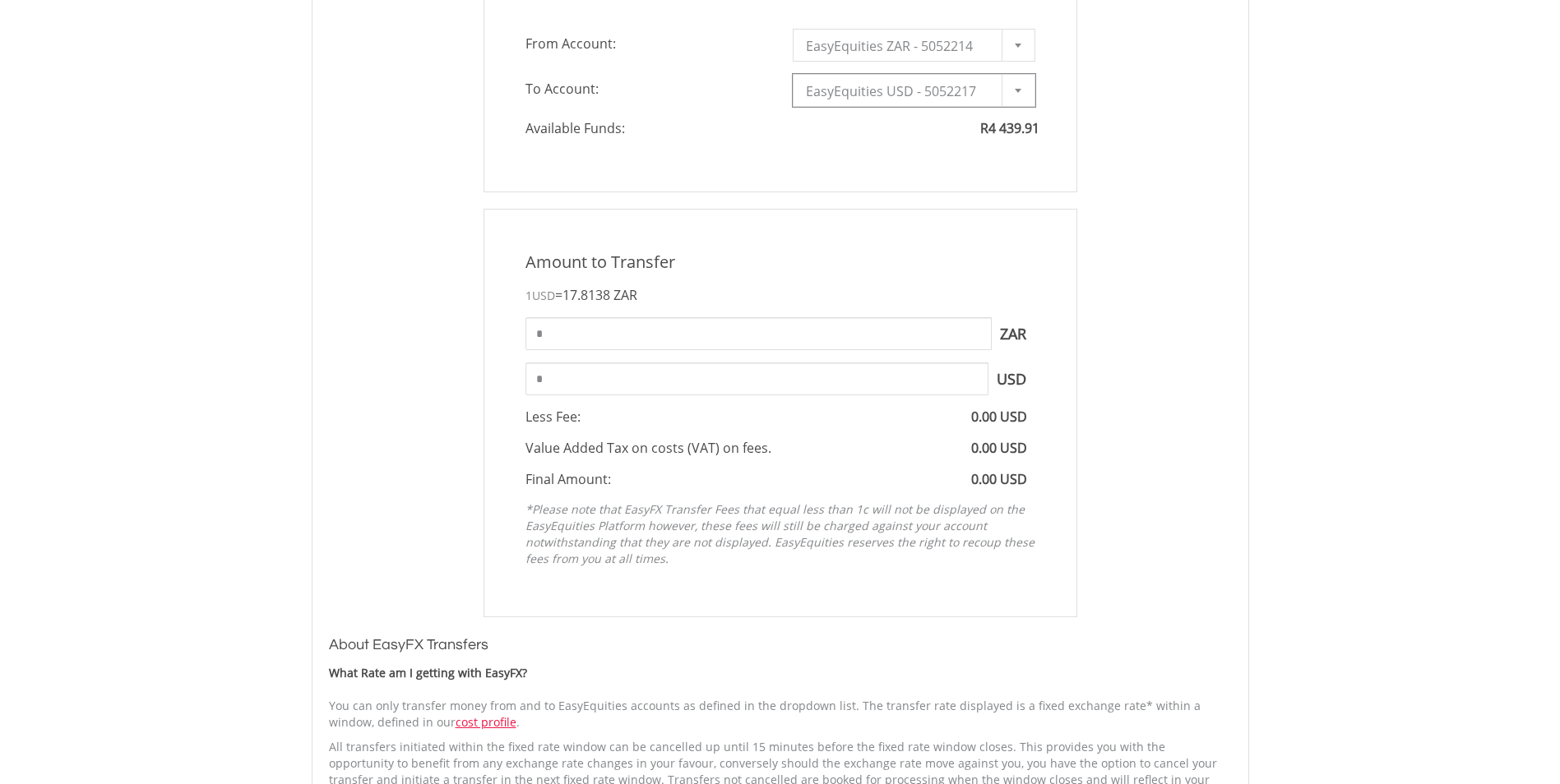
click at [836, 317] on div "Amount to Transfer 1 USD = 17.8138 ZAR * ZAR You can transfer funds into your o…" at bounding box center [780, 412] width 593 height 408
click at [845, 330] on input "*" at bounding box center [758, 334] width 466 height 33
type input "*****"
click at [845, 385] on input "******" at bounding box center [756, 379] width 463 height 33
click at [578, 377] on input "******" at bounding box center [756, 379] width 463 height 33
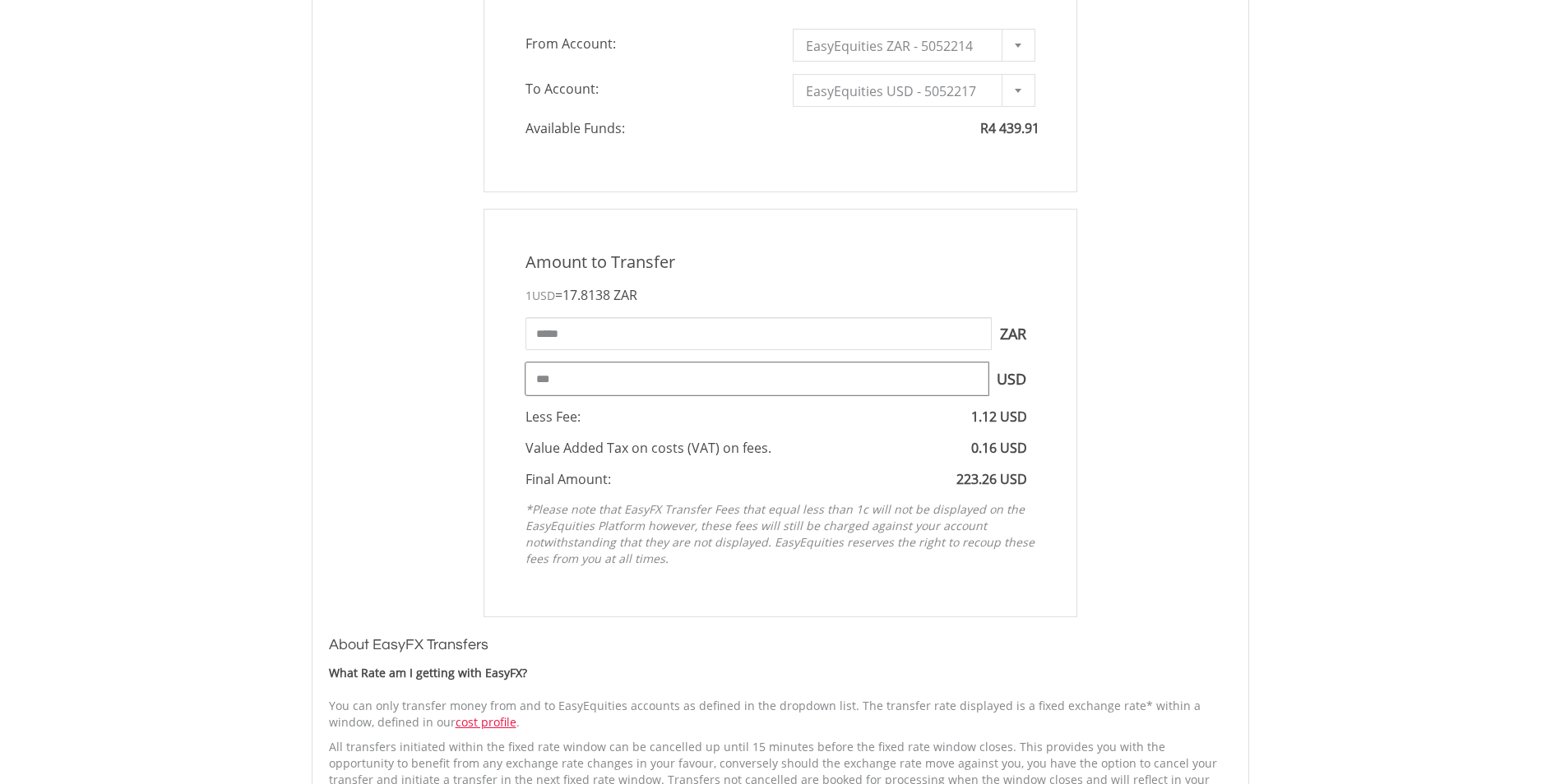
type input "***"
type input "*******"
click at [457, 388] on div "Amount to Transfer 1 USD = 17.8138 ZAR ******* ZAR You can transfer funds into …" at bounding box center [780, 412] width 927 height 408
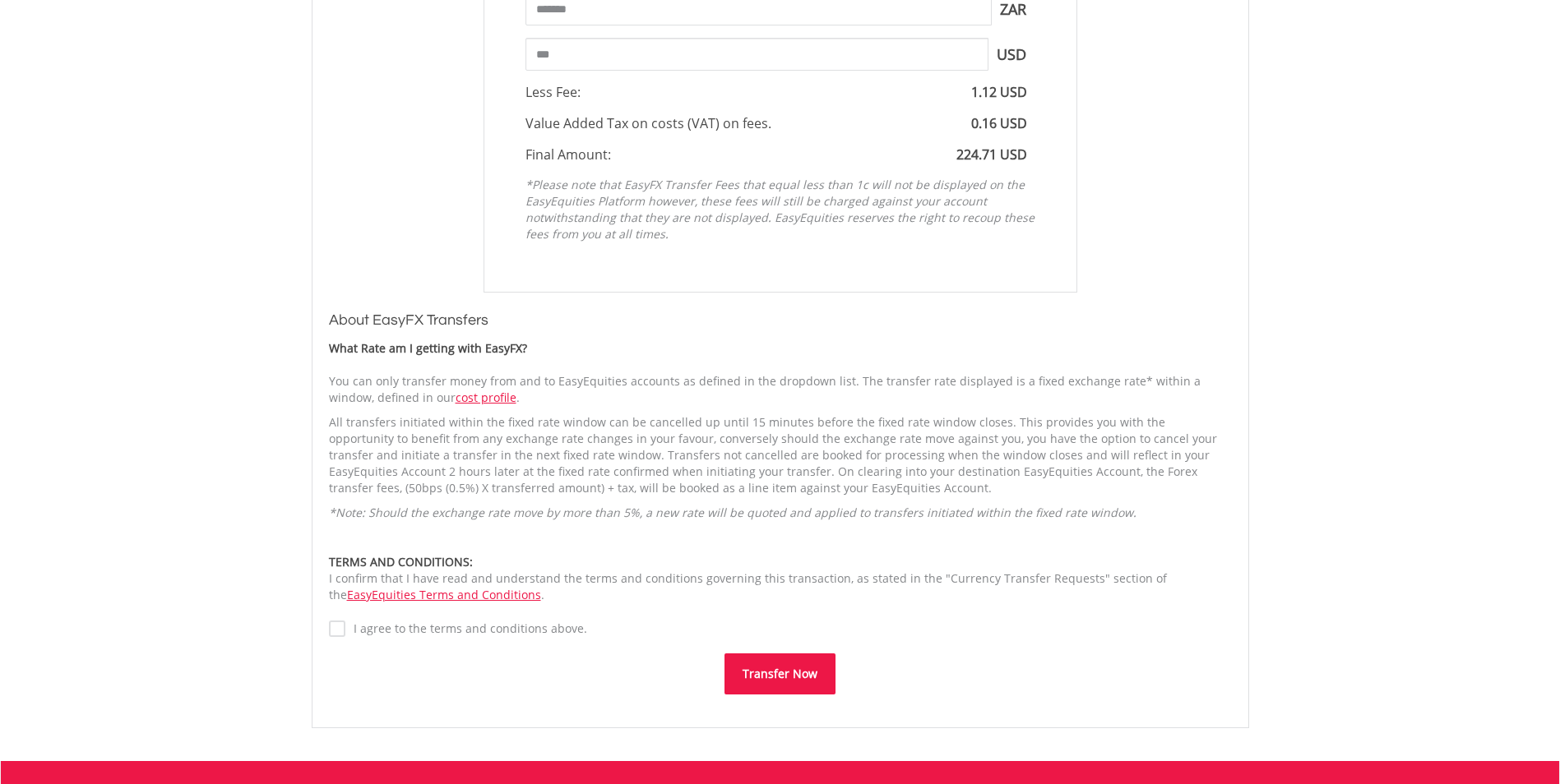
scroll to position [904, 0]
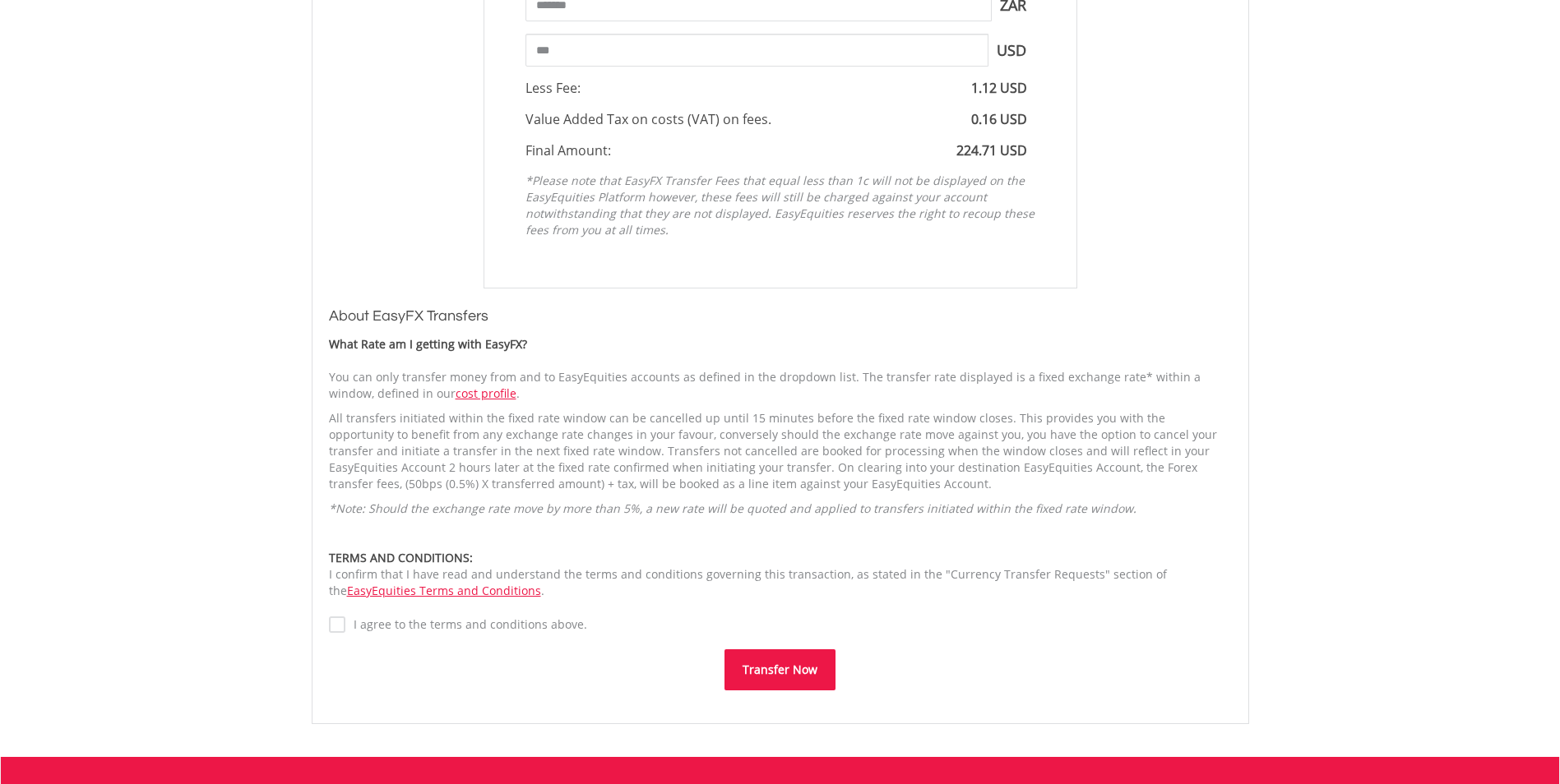
click at [811, 664] on button "Transfer Now" at bounding box center [779, 670] width 111 height 41
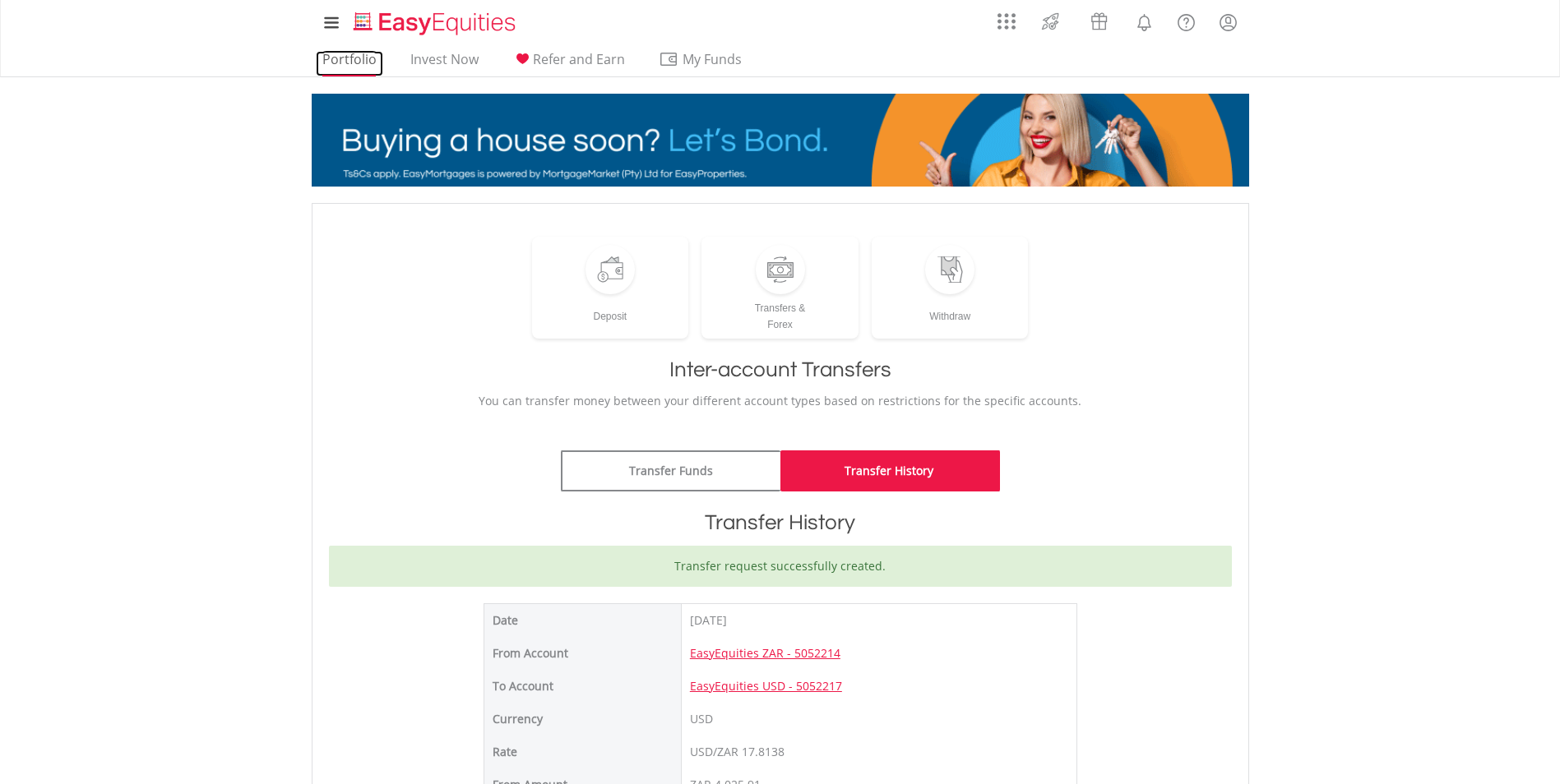
click at [359, 72] on link "Portfolio" at bounding box center [349, 63] width 67 height 25
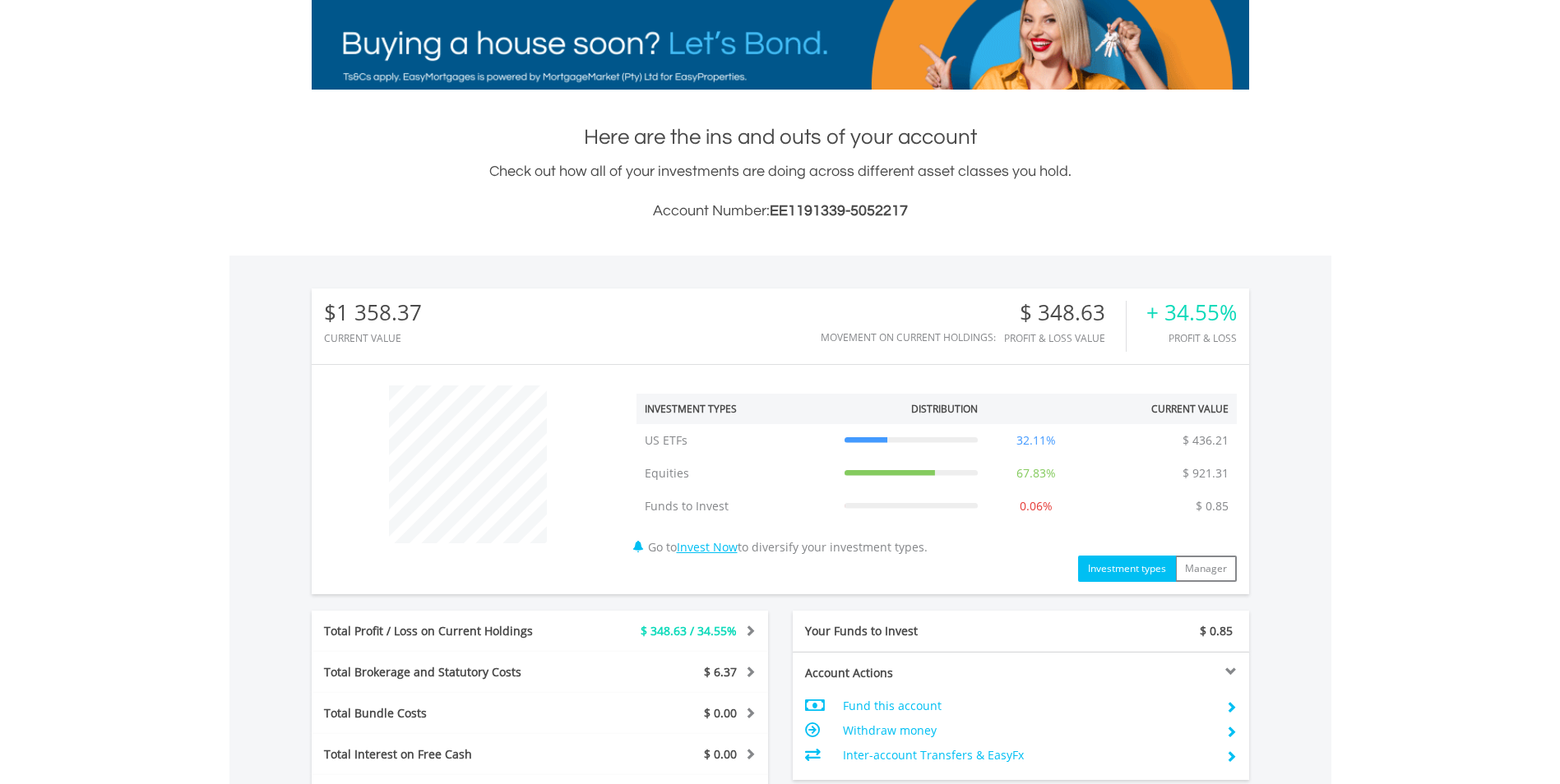
scroll to position [65, 0]
